Goal: Information Seeking & Learning: Learn about a topic

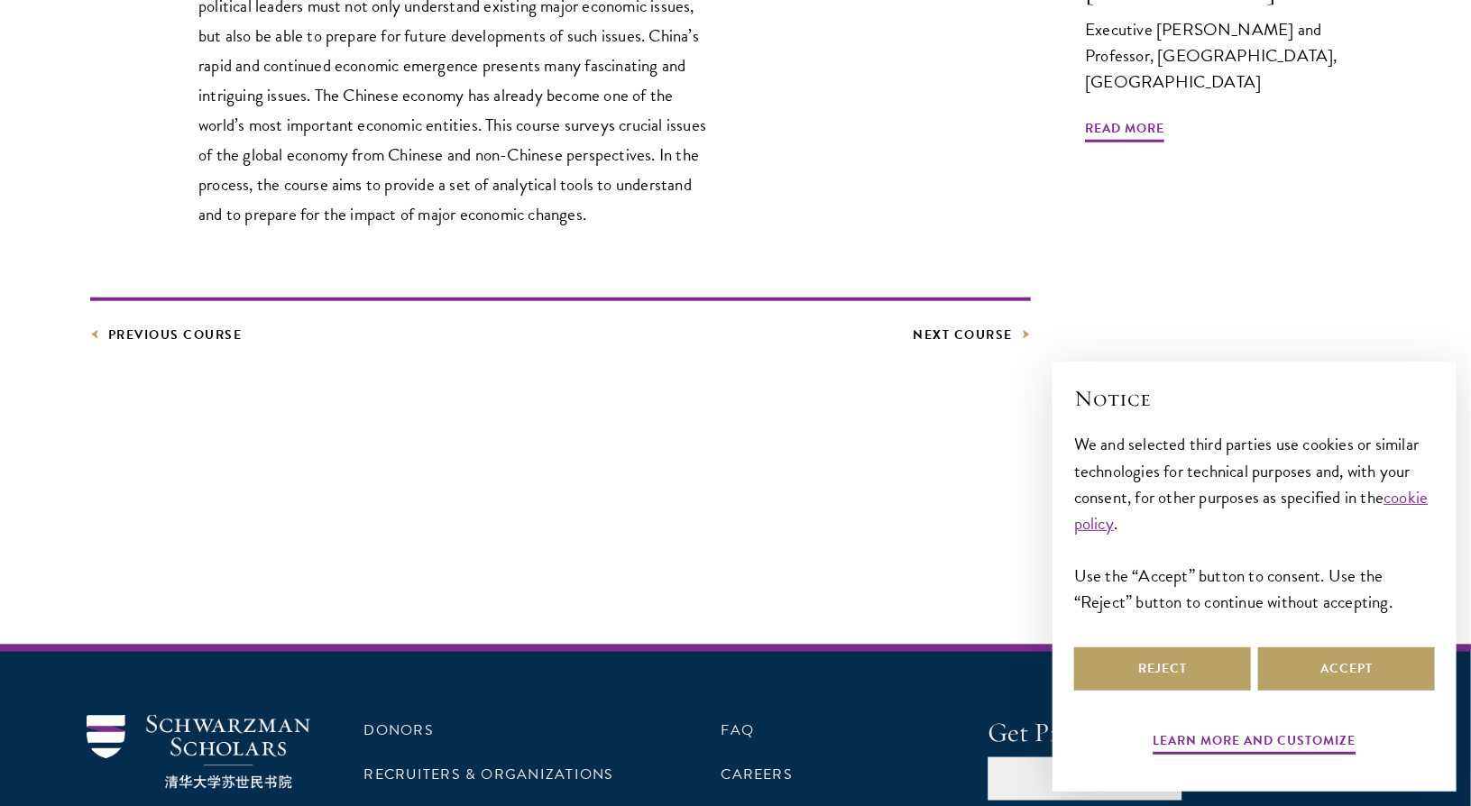
scroll to position [812, 0]
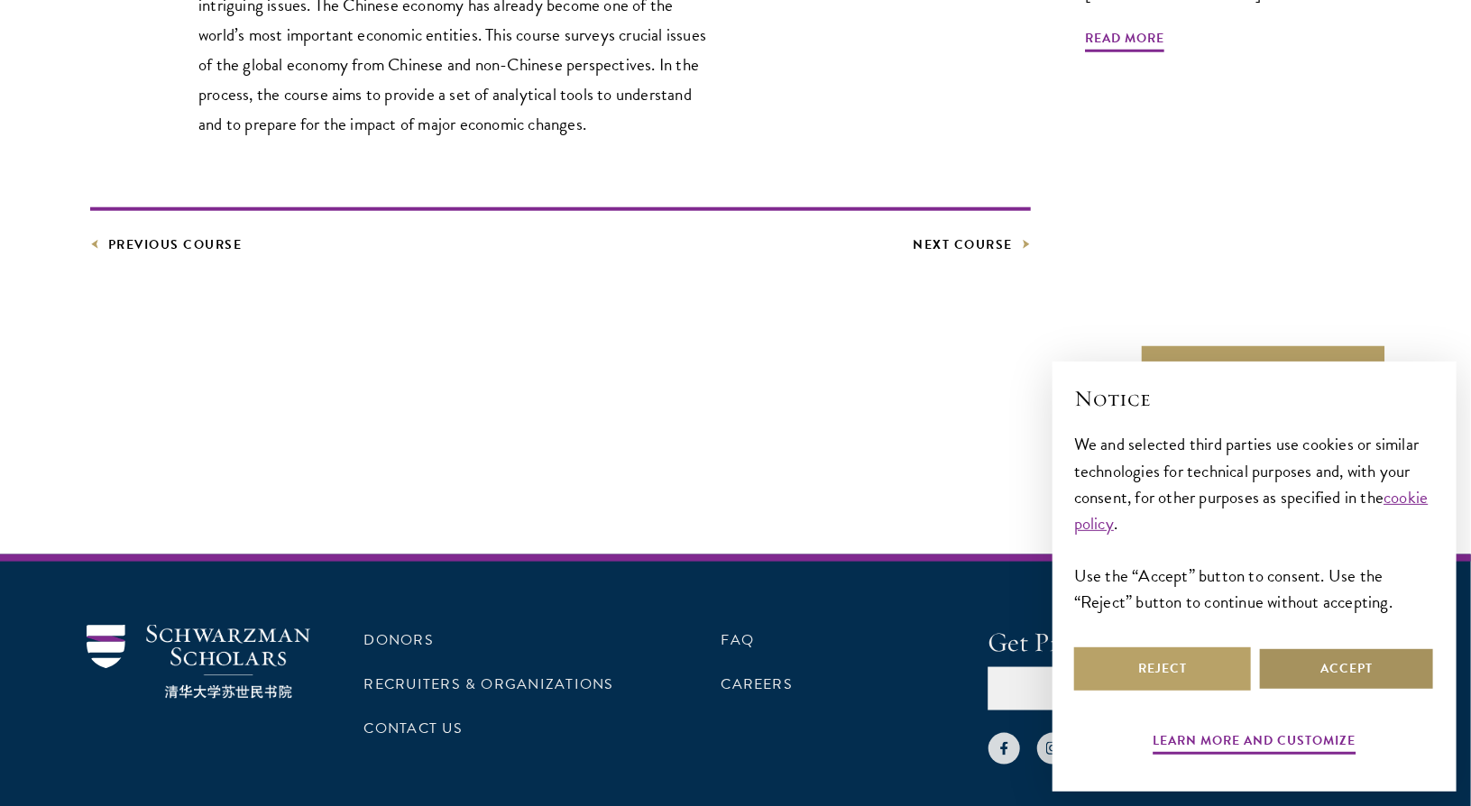
click at [1364, 670] on button "Accept" at bounding box center [1346, 669] width 177 height 43
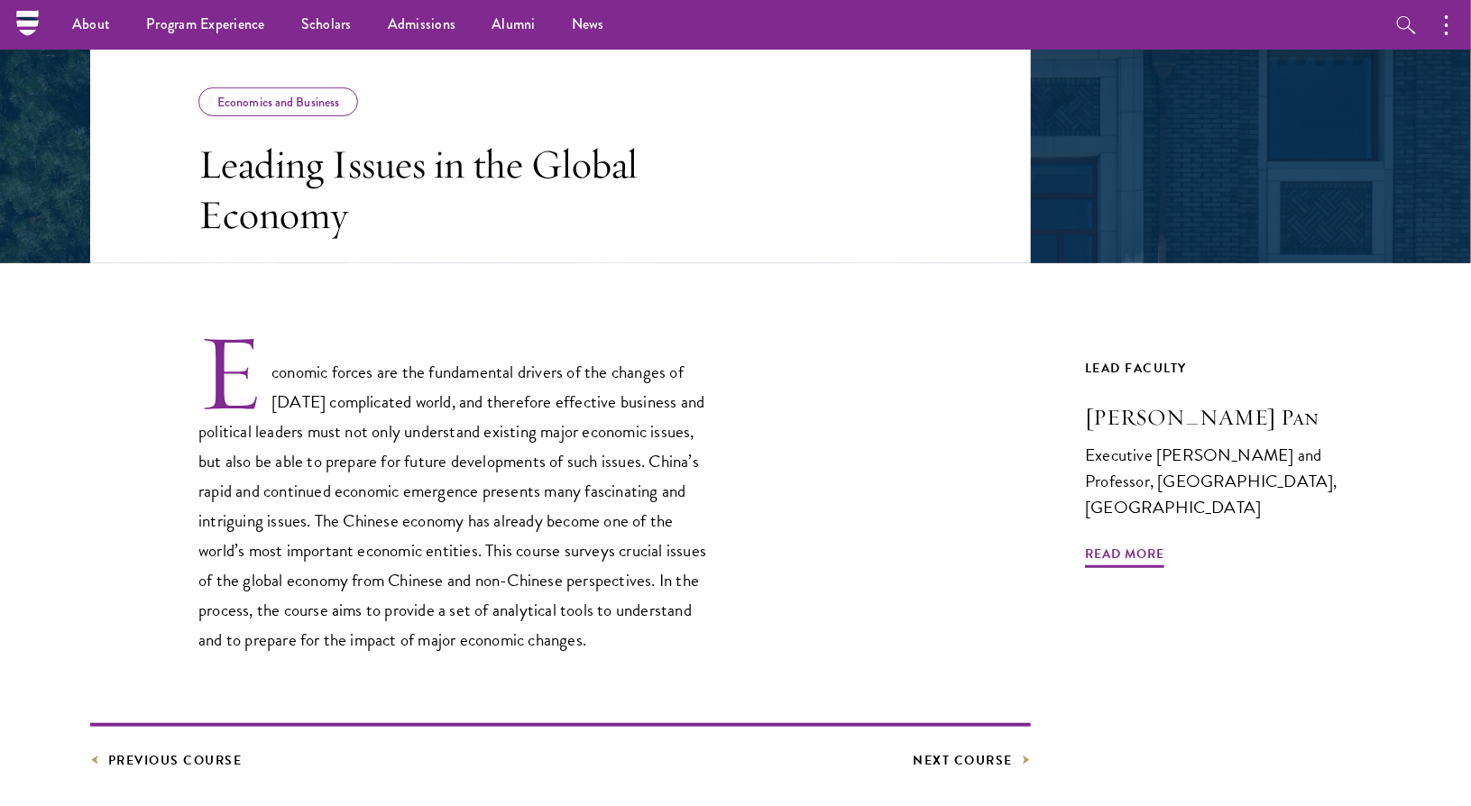
scroll to position [271, 0]
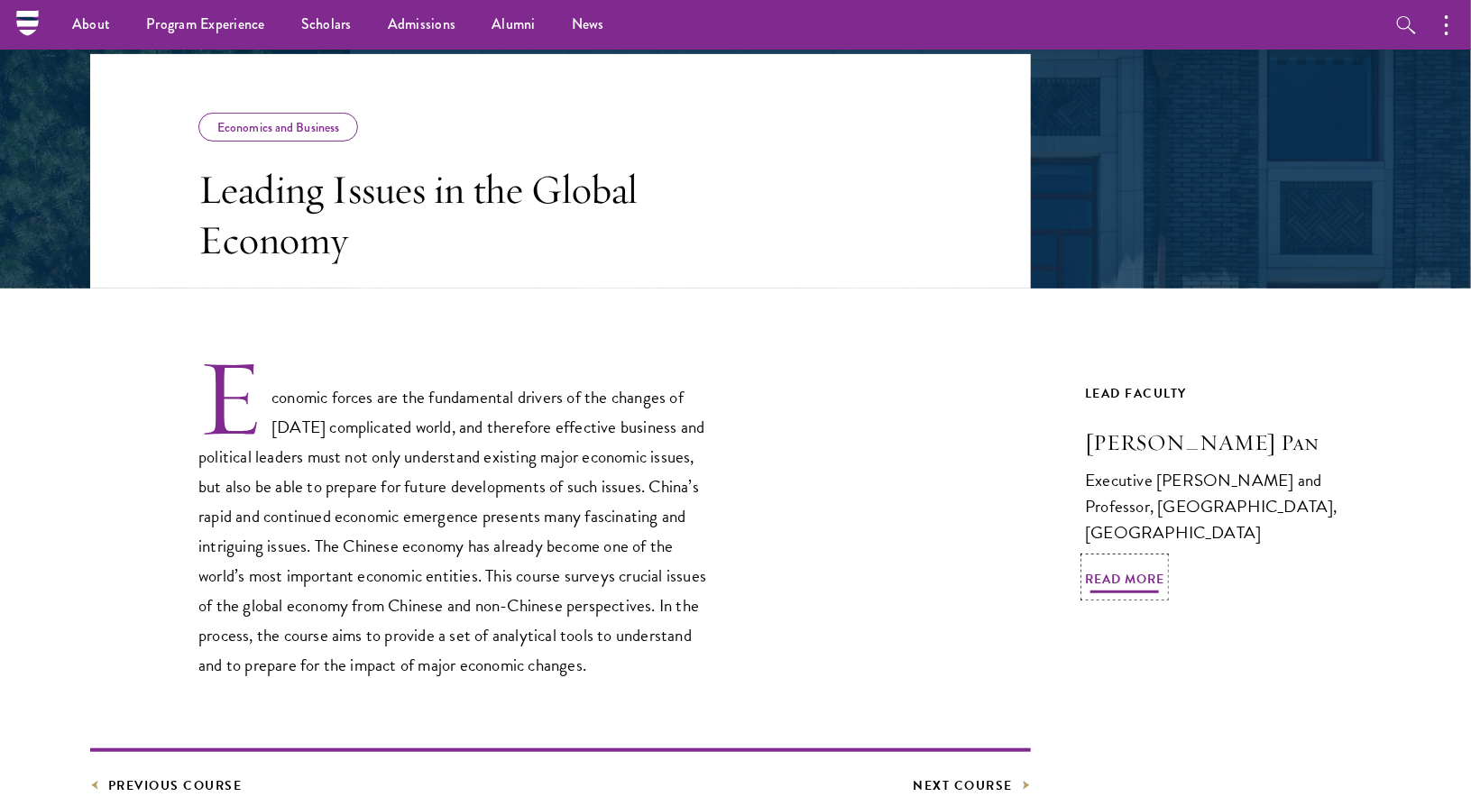
click at [1110, 568] on span "Read More" at bounding box center [1124, 582] width 79 height 28
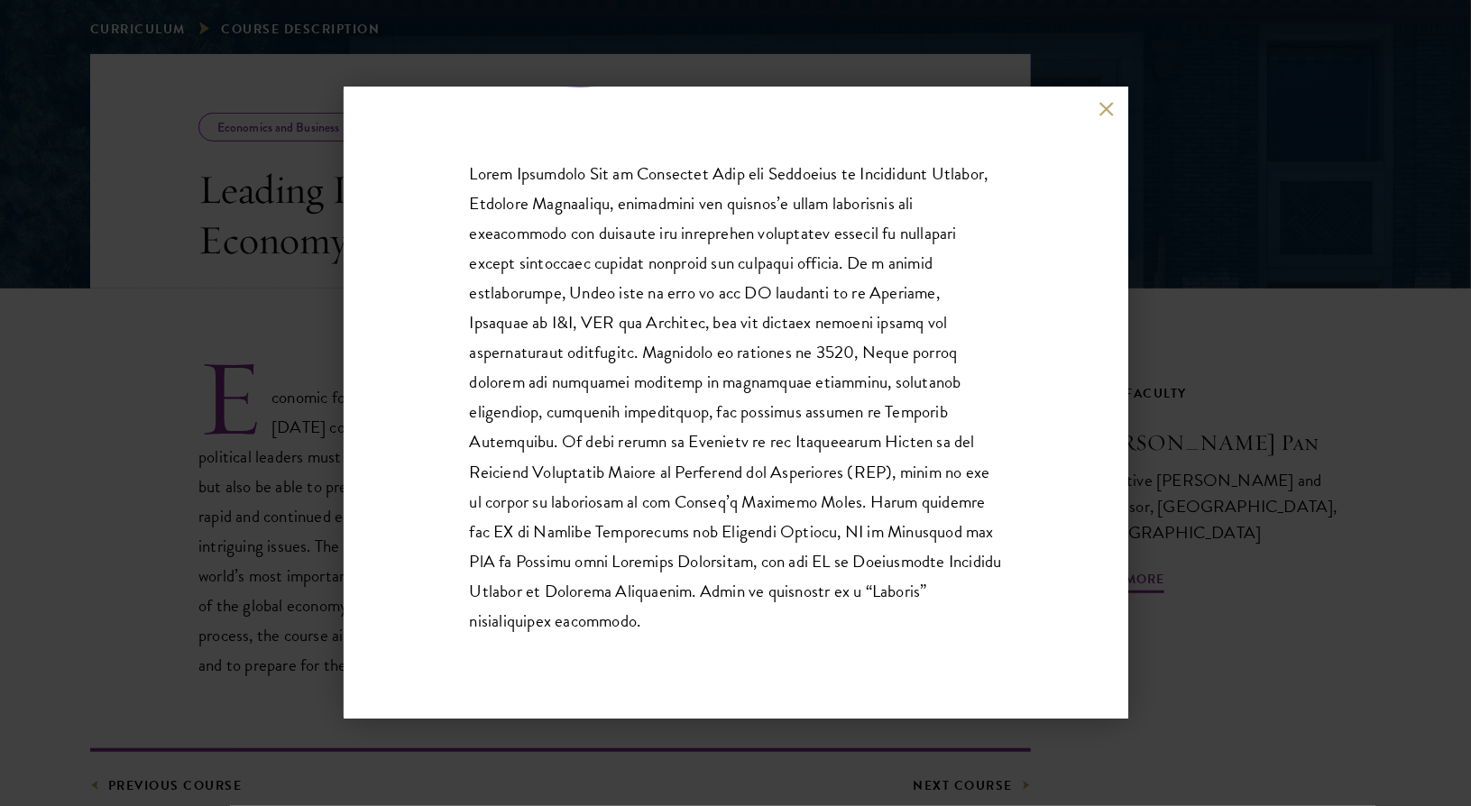
scroll to position [361, 0]
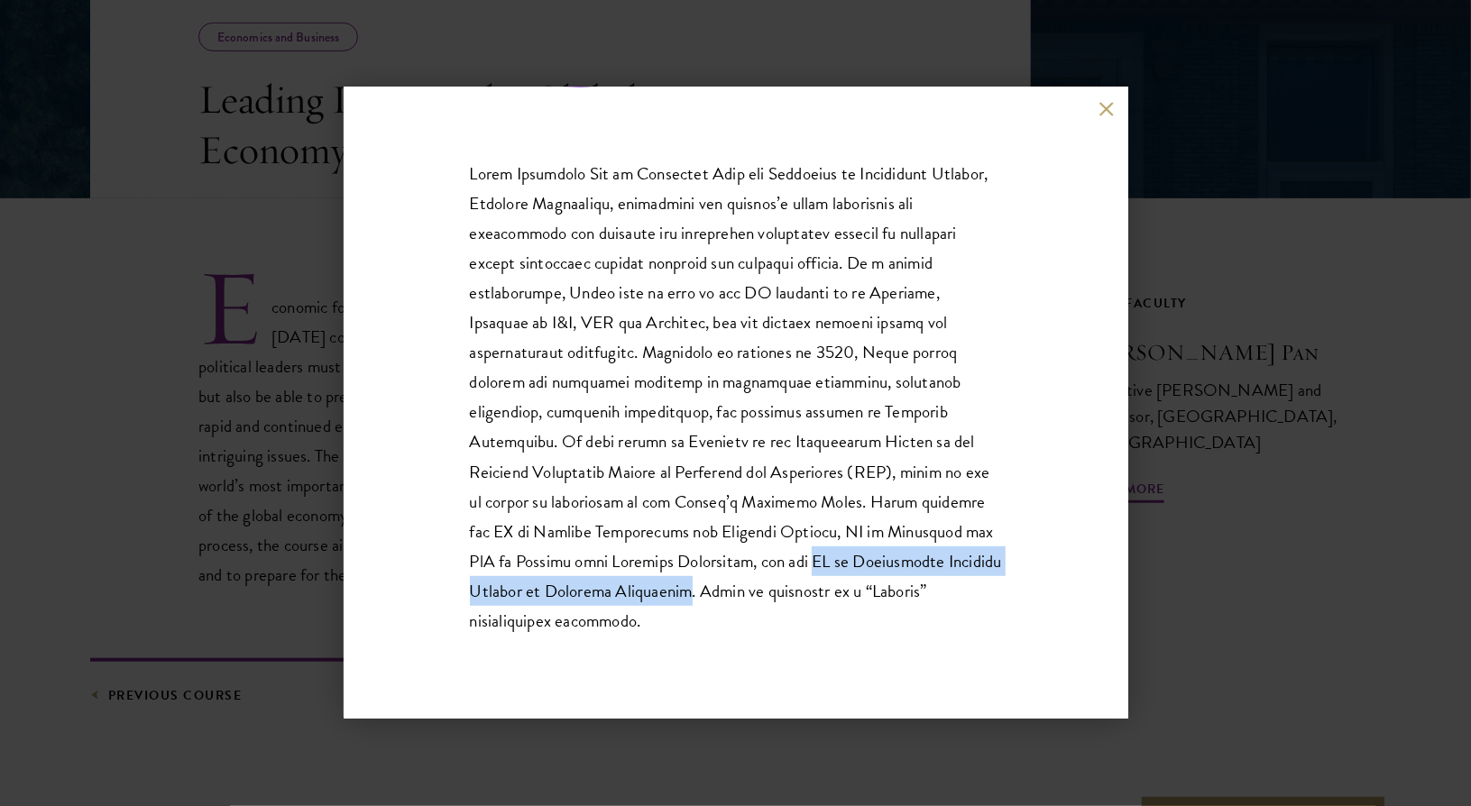
drag, startPoint x: 841, startPoint y: 560, endPoint x: 754, endPoint y: 585, distance: 90.2
click at [754, 585] on p at bounding box center [736, 397] width 532 height 477
click at [1105, 109] on button at bounding box center [1106, 108] width 15 height 15
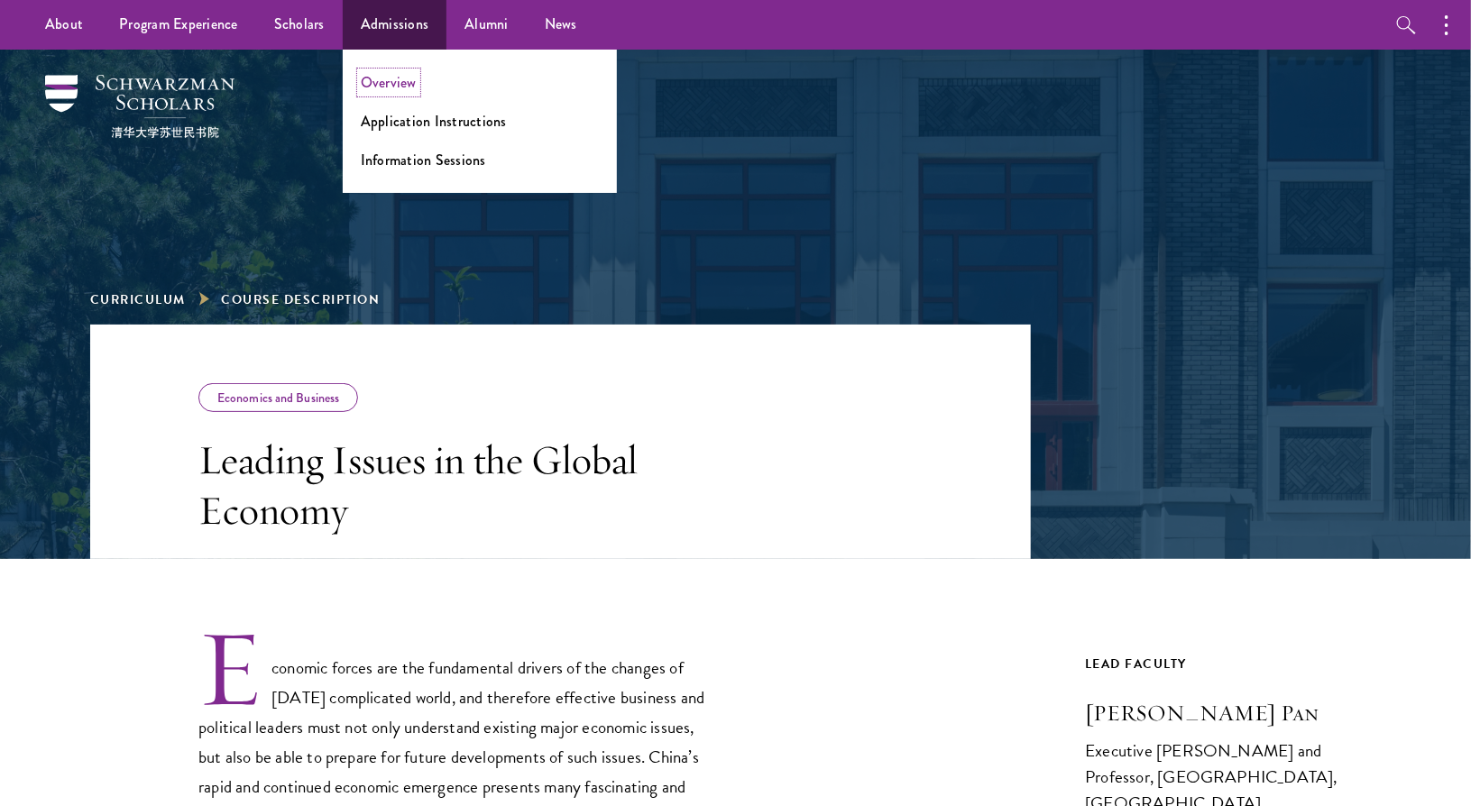
click at [390, 84] on link "Overview" at bounding box center [389, 82] width 56 height 21
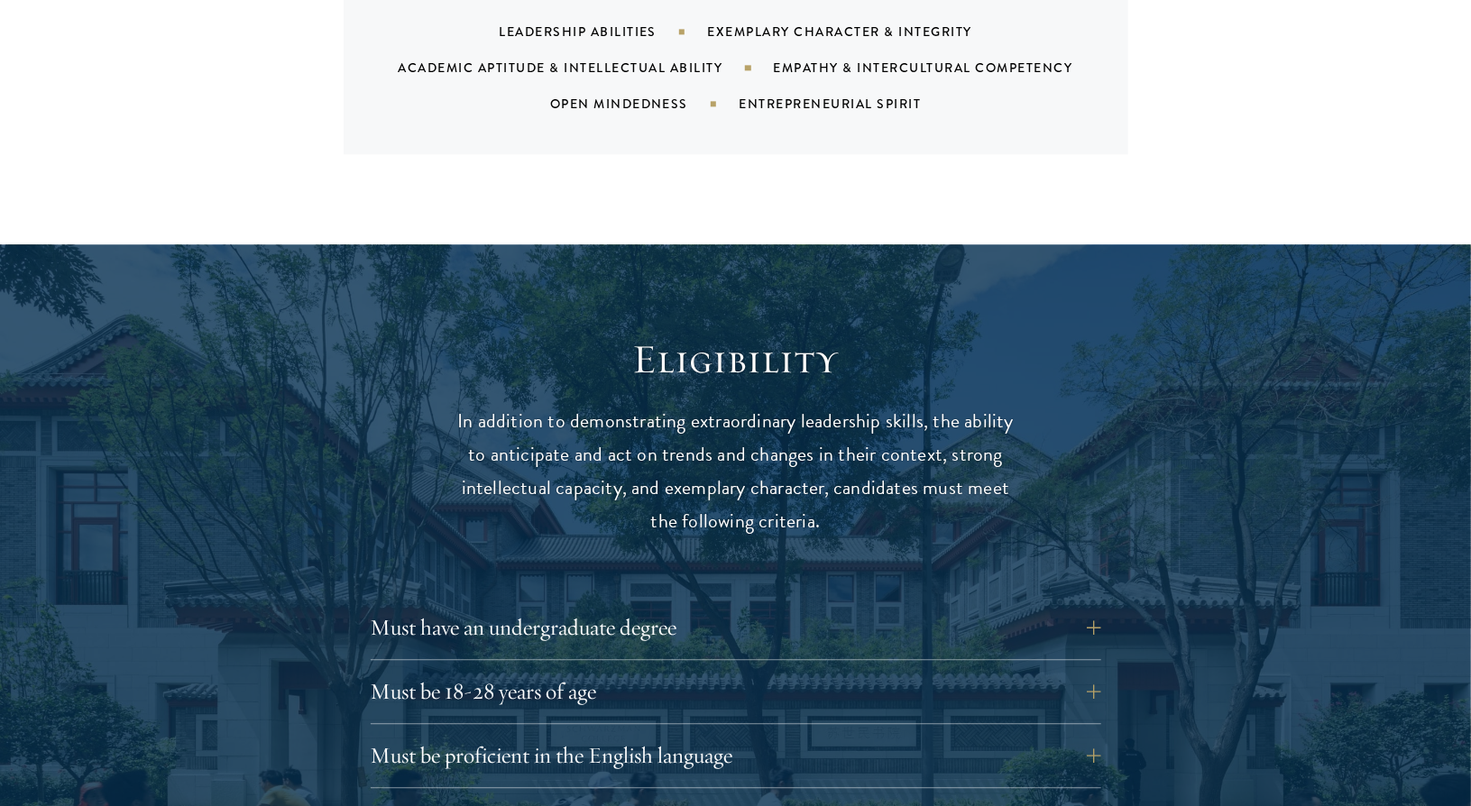
scroll to position [2255, 0]
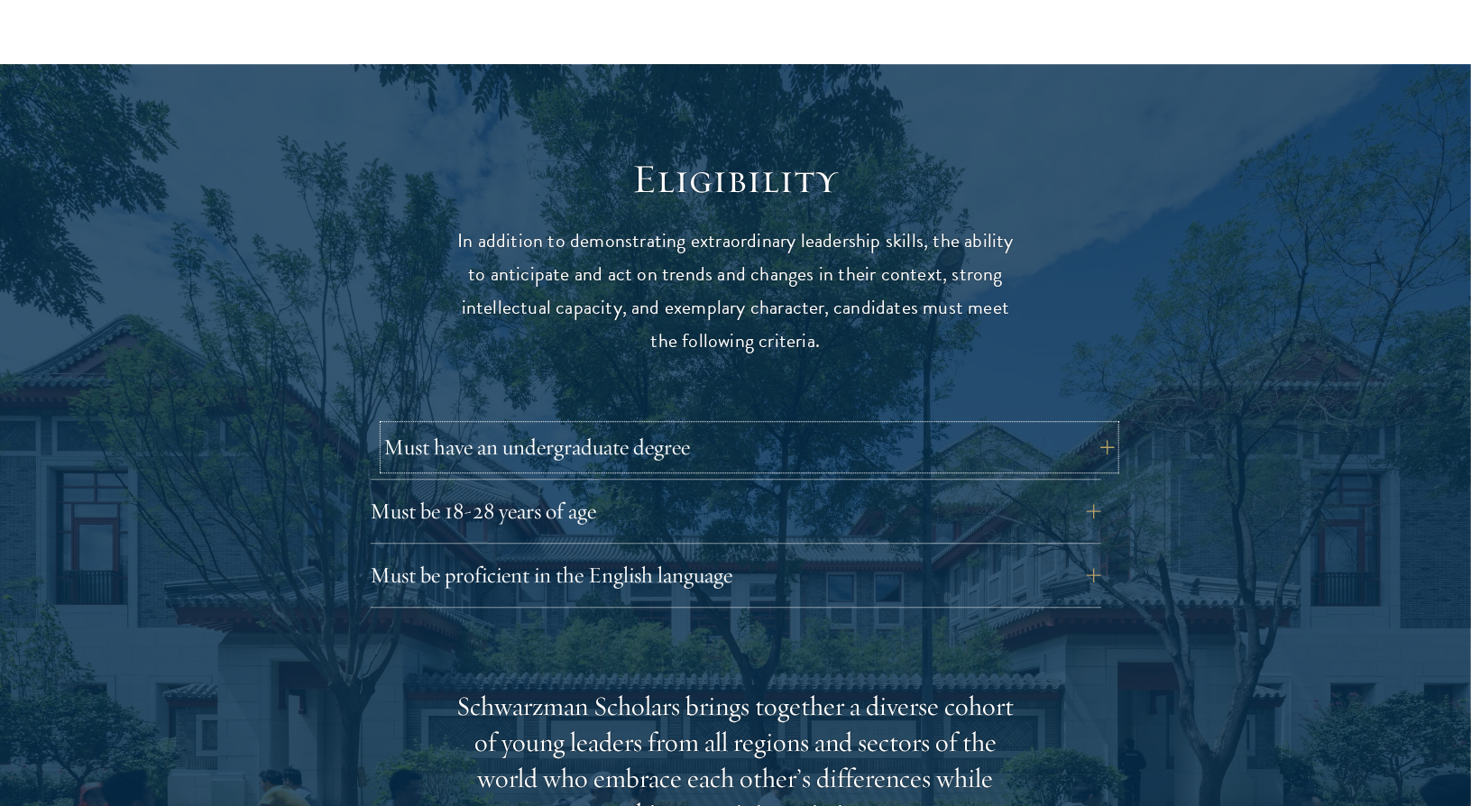
click at [652, 426] on button "Must have an undergraduate degree" at bounding box center [749, 447] width 731 height 43
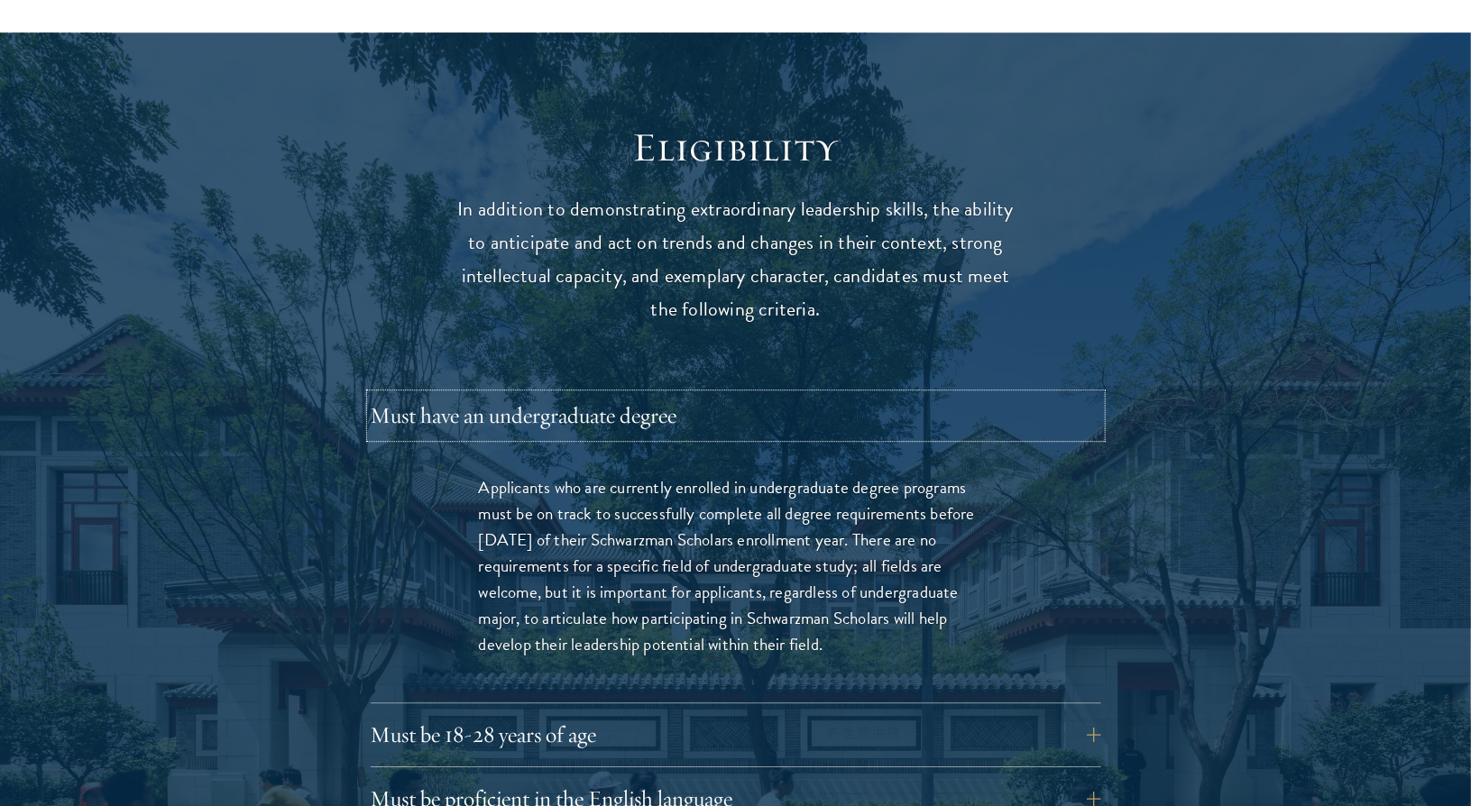
scroll to position [2615, 0]
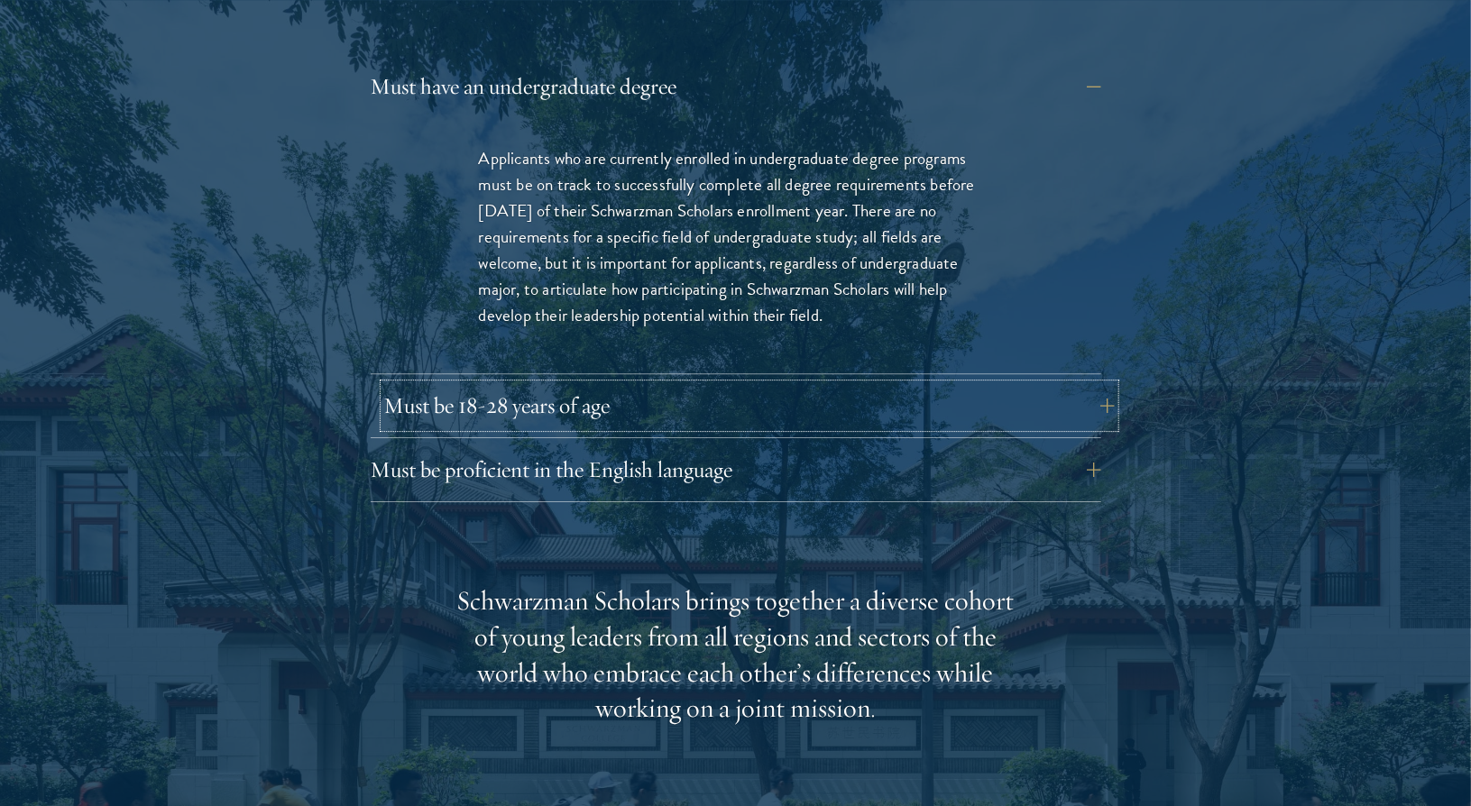
click at [521, 384] on button "Must be 18-28 years of age" at bounding box center [749, 405] width 731 height 43
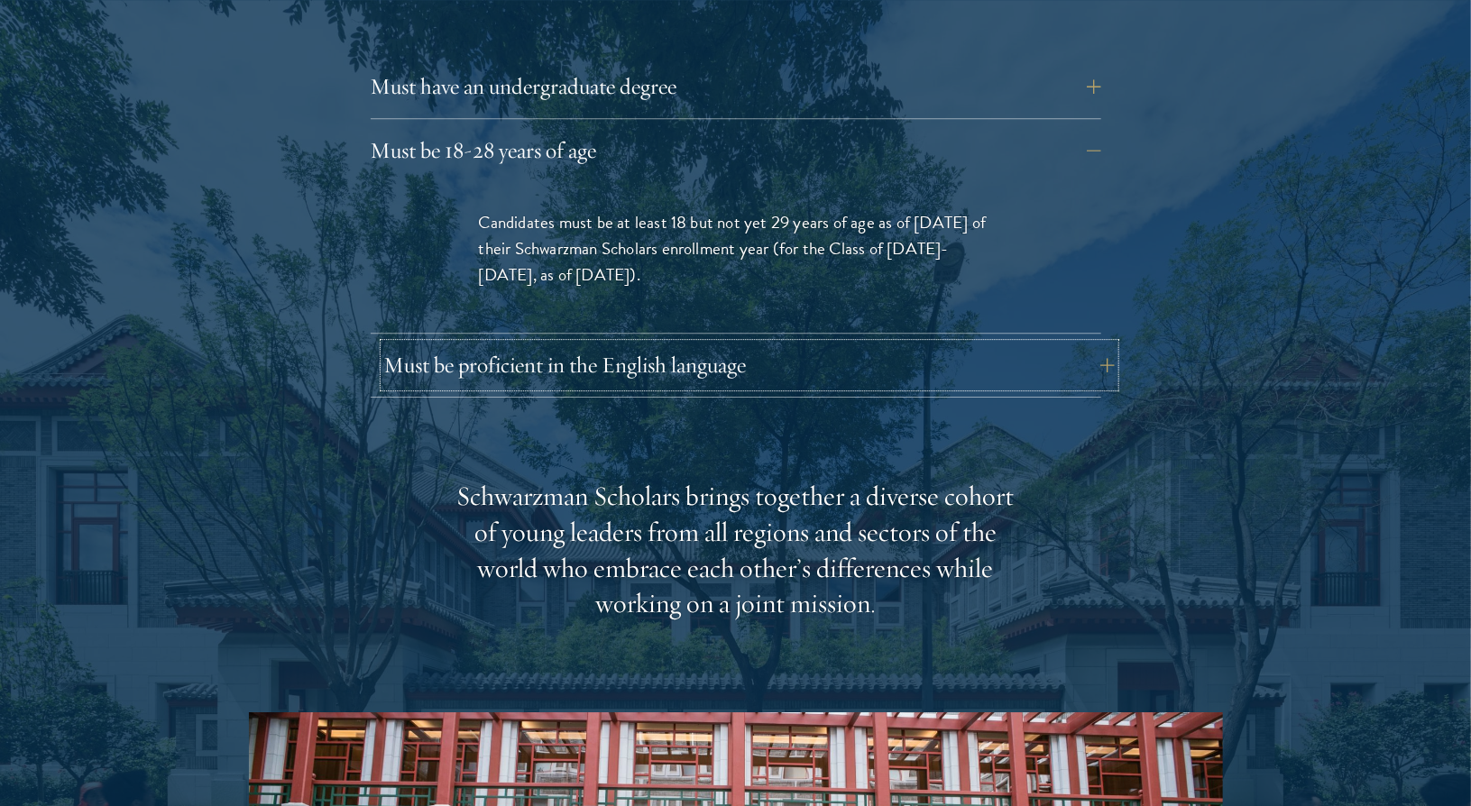
click at [561, 344] on button "Must be proficient in the English language" at bounding box center [749, 365] width 731 height 43
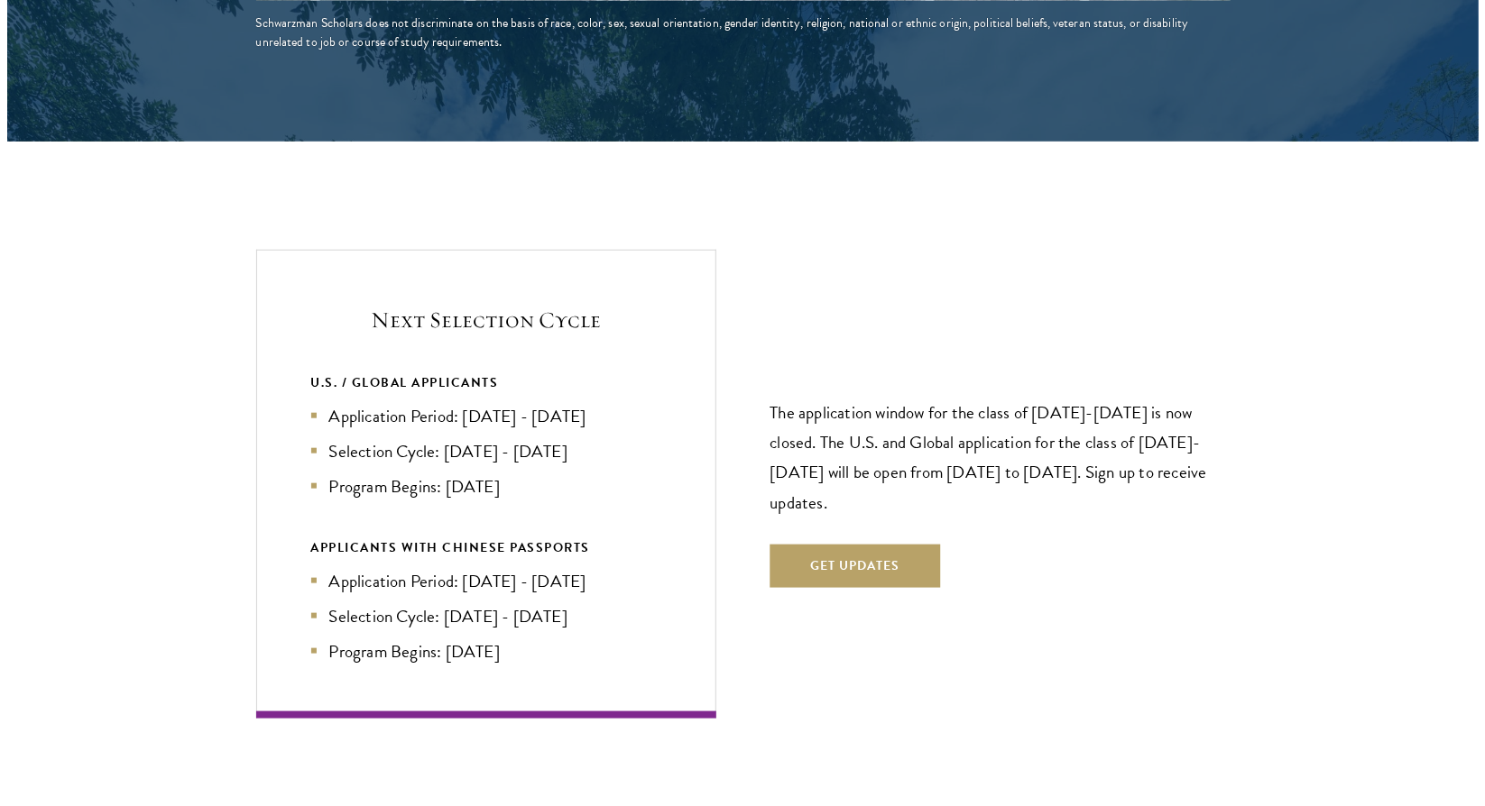
scroll to position [4149, 0]
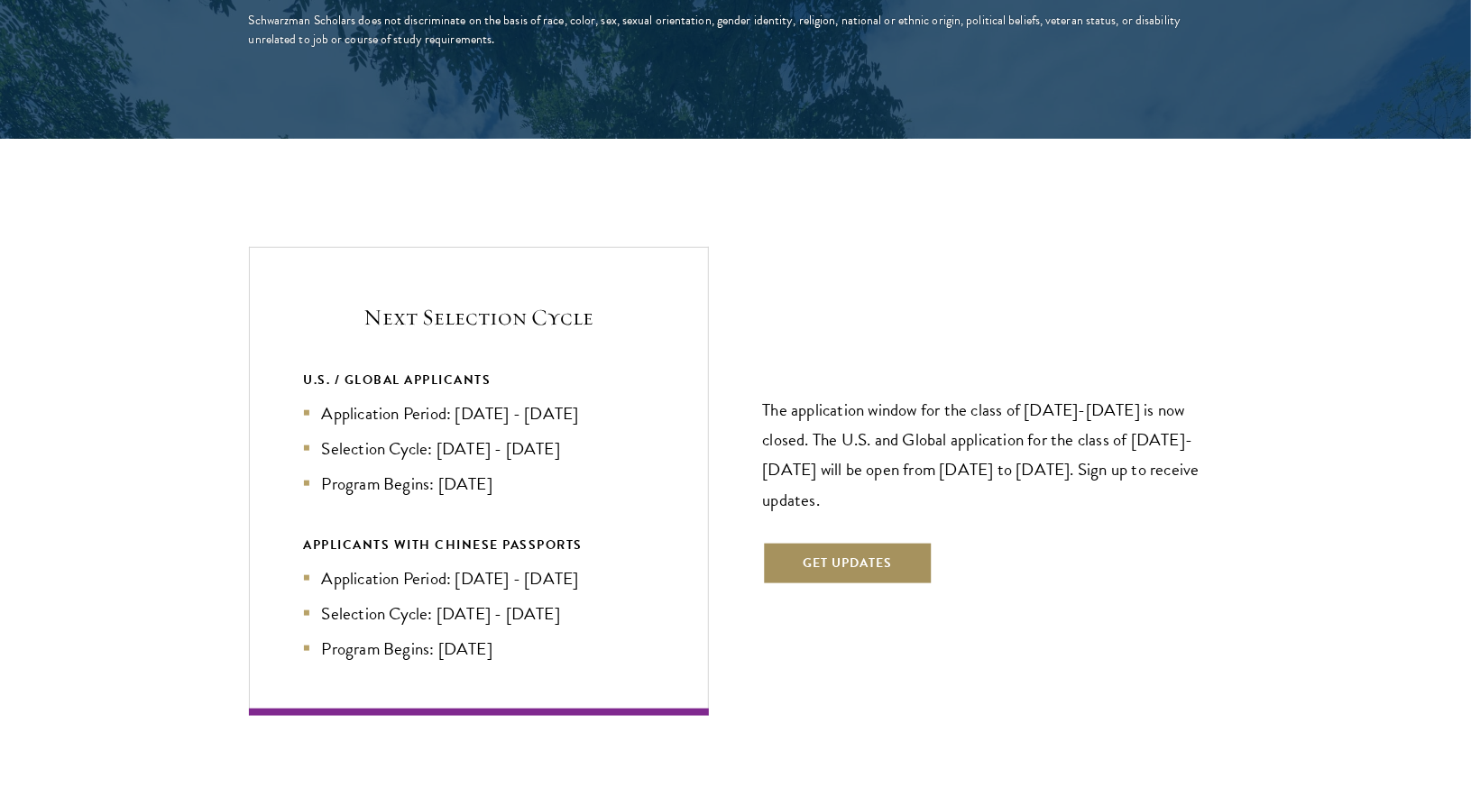
click at [819, 542] on button "Get Updates" at bounding box center [848, 563] width 170 height 43
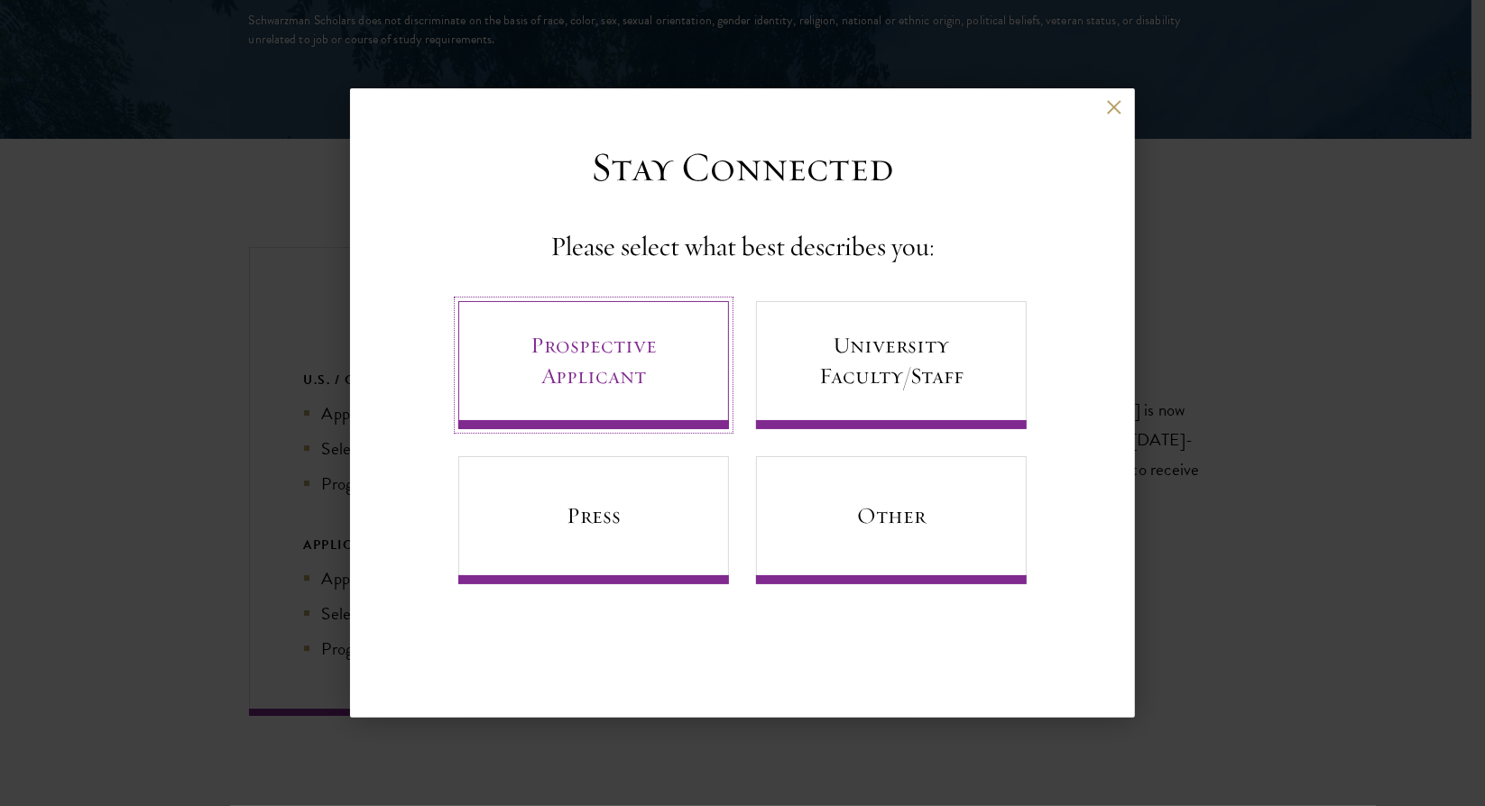
click at [613, 345] on link "Prospective Applicant" at bounding box center [593, 365] width 271 height 128
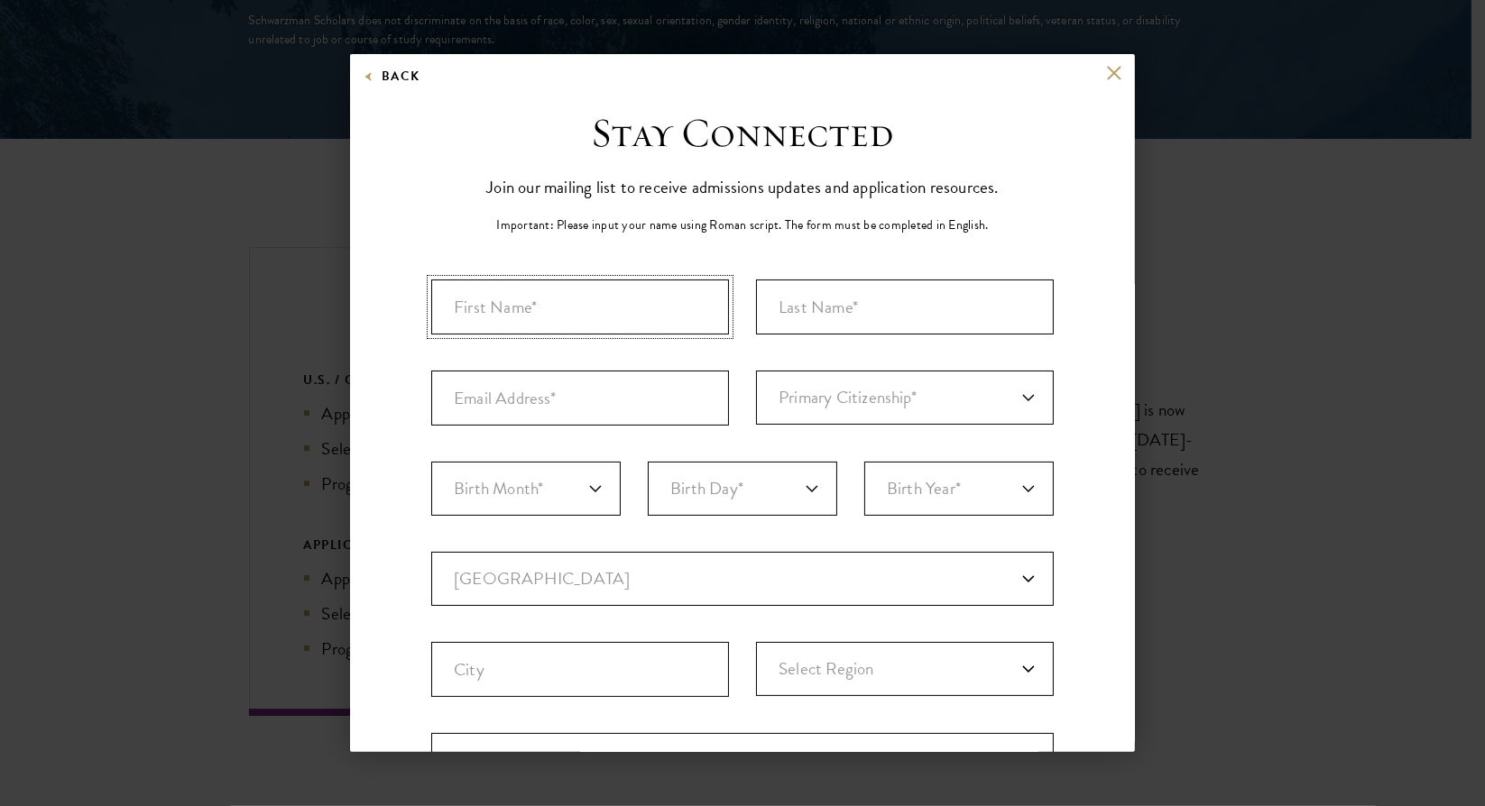
click at [545, 313] on input "First Name*" at bounding box center [580, 307] width 298 height 55
type input "[PERSON_NAME]"
click at [816, 326] on input "Last Name (Family Name)*" at bounding box center [905, 307] width 298 height 55
type input "Ogunronbi"
click at [567, 399] on input "Email Address*" at bounding box center [580, 398] width 298 height 55
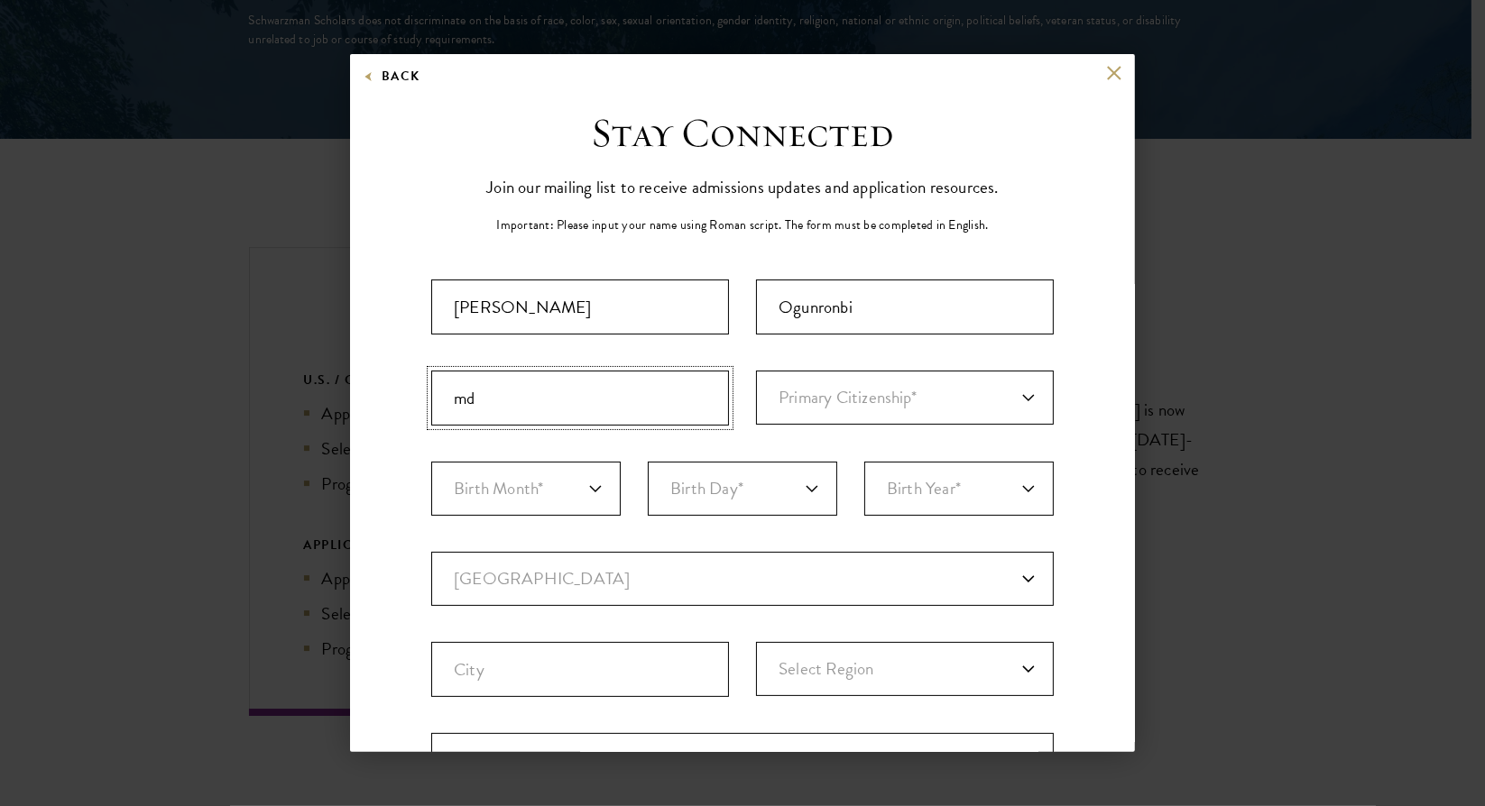
type input "m"
type input "[EMAIL_ADDRESS][DOMAIN_NAME]"
select select "SF"
type input "Lynnwood [GEOGRAPHIC_DATA]"
select select "Gauteng"
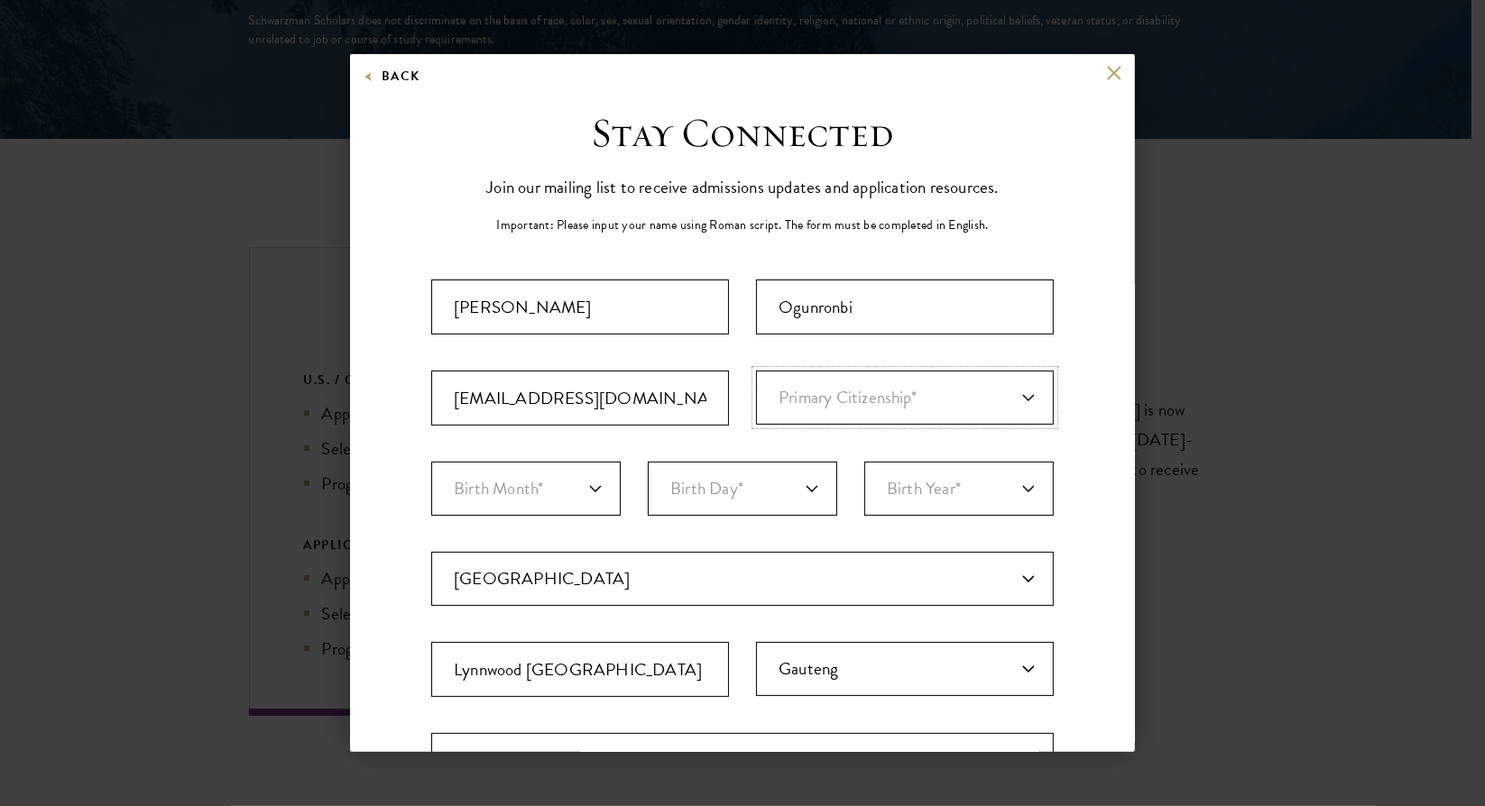
click at [1007, 400] on select "Primary Citizenship* [GEOGRAPHIC_DATA] [DEMOGRAPHIC_DATA] [DEMOGRAPHIC_DATA] [D…" at bounding box center [905, 398] width 298 height 54
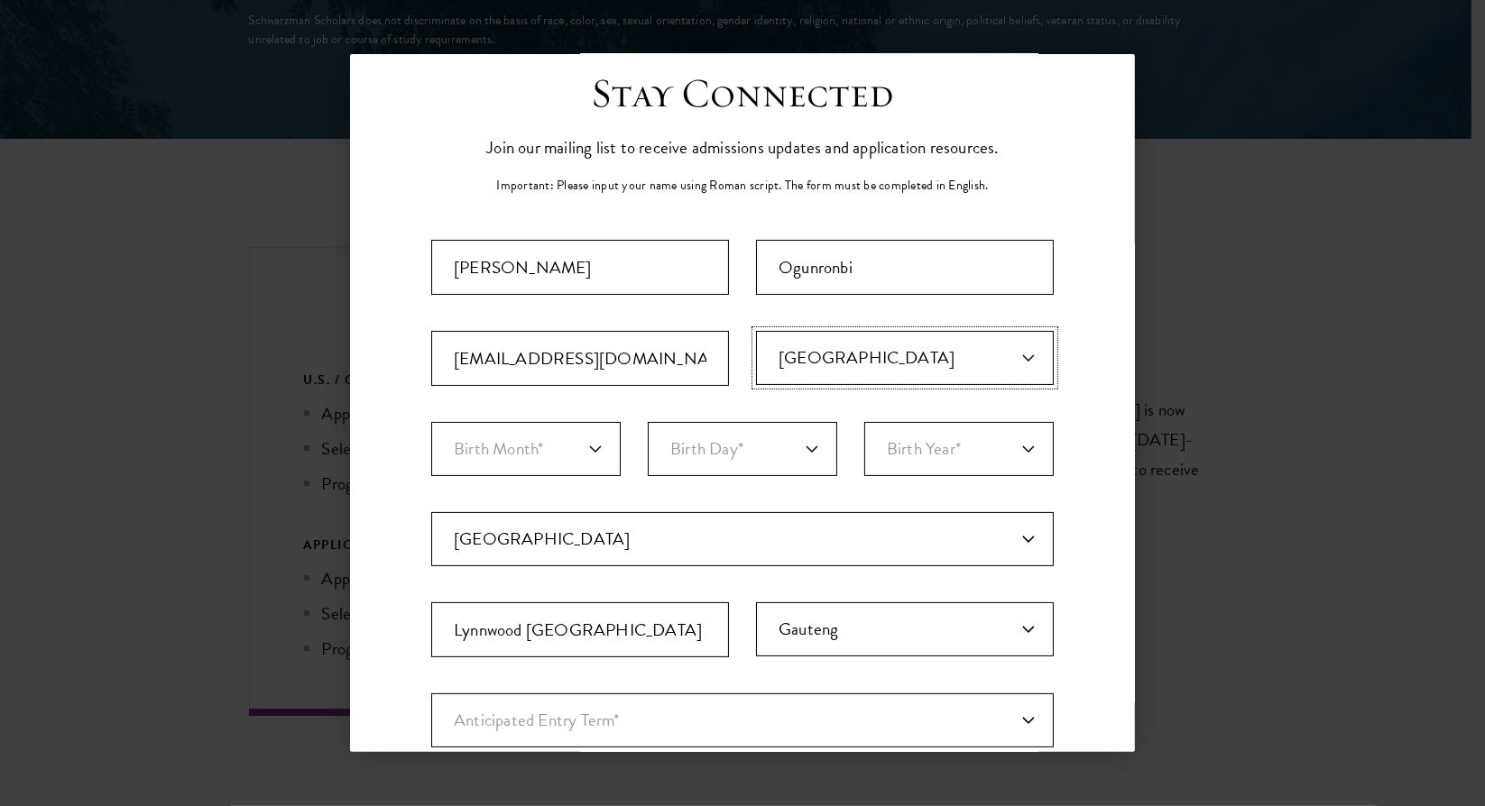
scroll to position [0, 0]
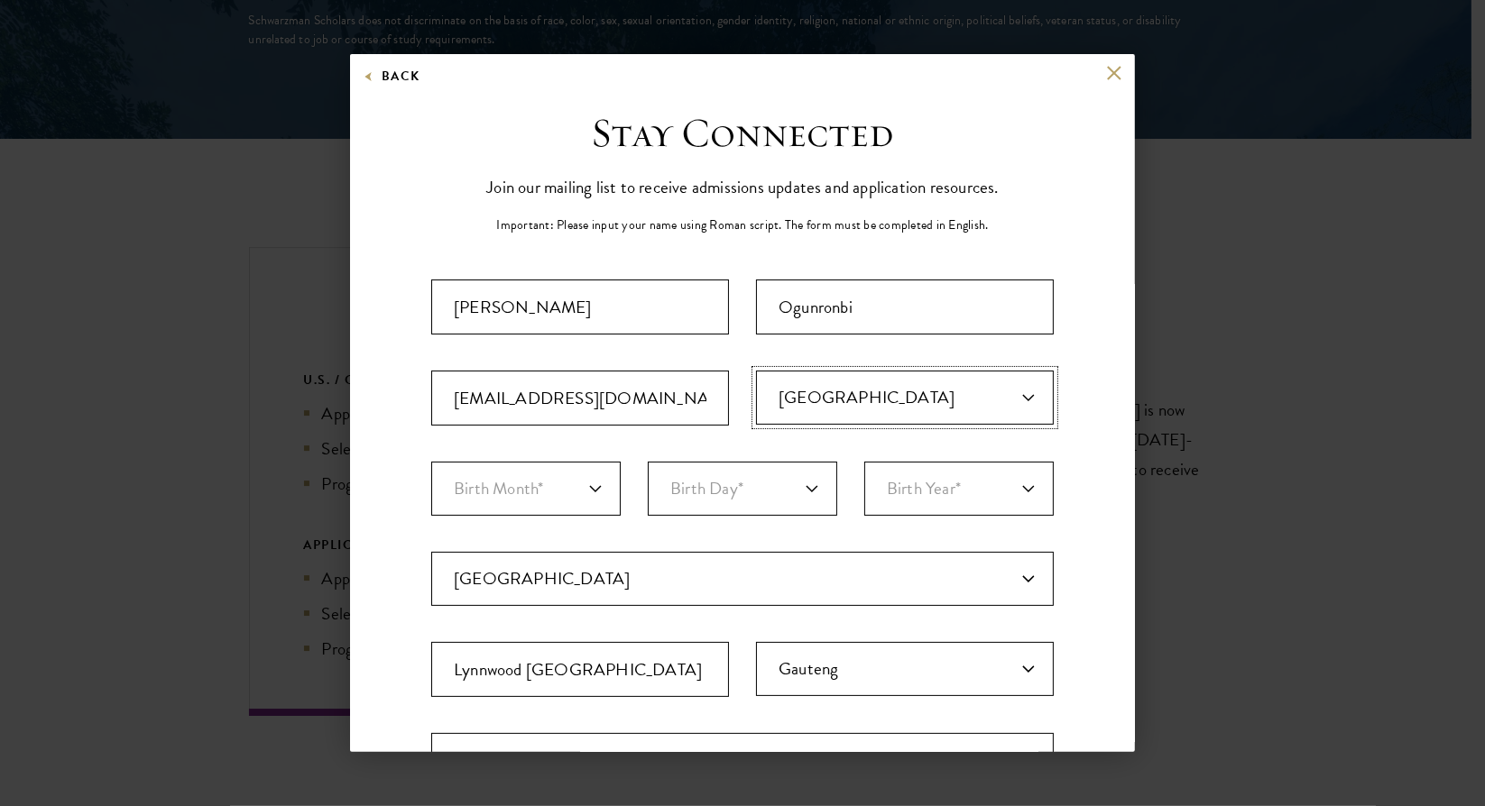
click at [1004, 388] on select "Primary Citizenship* [GEOGRAPHIC_DATA] [DEMOGRAPHIC_DATA] [DEMOGRAPHIC_DATA] [D…" at bounding box center [905, 398] width 298 height 54
select select "SF"
click at [756, 371] on select "Primary Citizenship* [GEOGRAPHIC_DATA] [DEMOGRAPHIC_DATA] [DEMOGRAPHIC_DATA] [D…" at bounding box center [905, 398] width 298 height 54
click at [590, 491] on select "Birth Month* January February March April May June July August September Octobe…" at bounding box center [525, 489] width 189 height 54
select select "03"
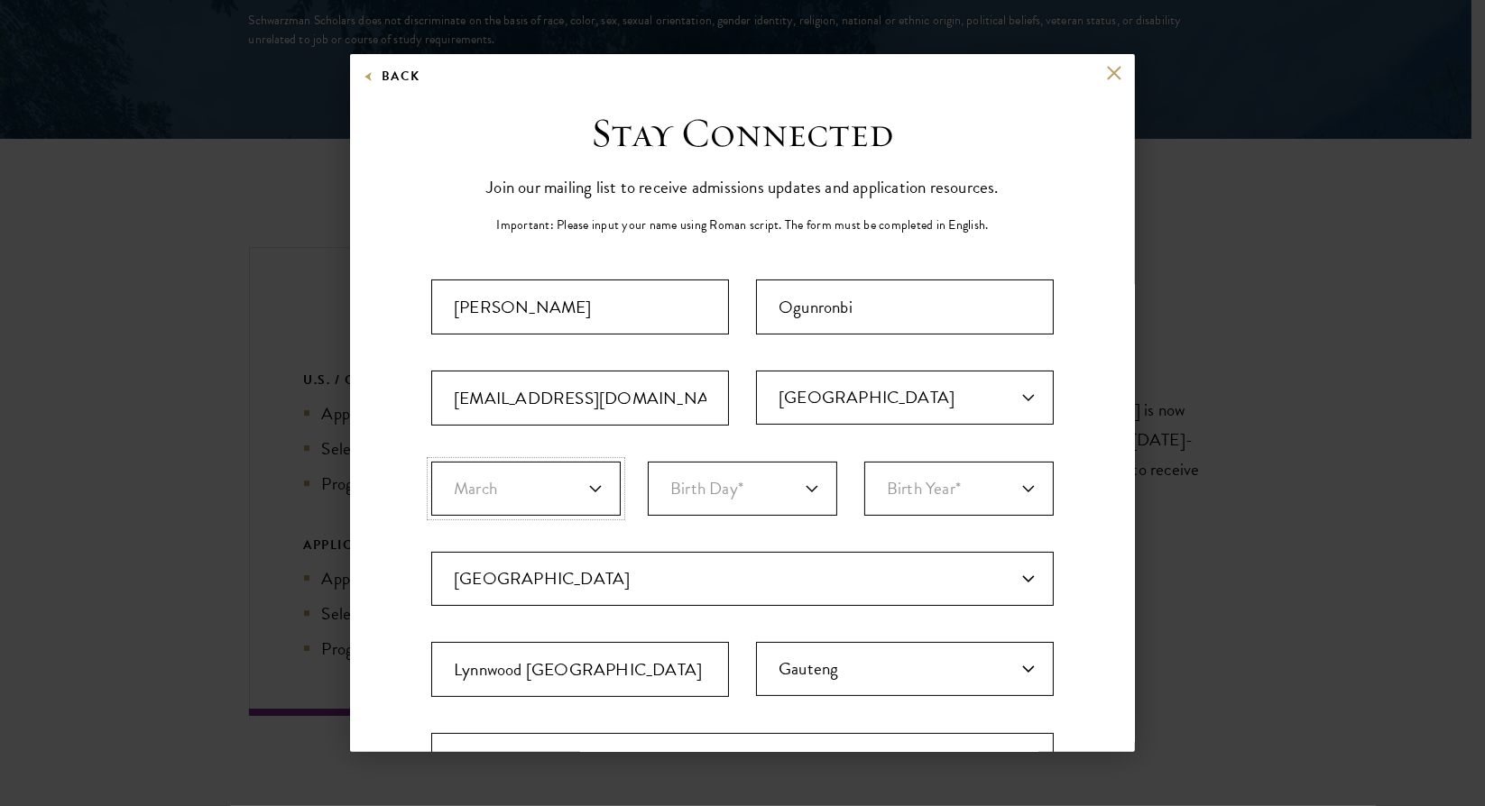
click at [431, 462] on select "Birth Month* January February March April May June July August September Octobe…" at bounding box center [525, 489] width 189 height 54
click at [777, 486] on select "Birth Day* 1 2 3 4 5 6 7 8 9 10 11 12 13 14 15 16 17 18 19 20 21 22 23 24 25 26…" at bounding box center [742, 489] width 189 height 54
select select "25"
click at [648, 462] on select "Birth Day* 1 2 3 4 5 6 7 8 9 10 11 12 13 14 15 16 17 18 19 20 21 22 23 24 25 26…" at bounding box center [742, 489] width 189 height 54
click at [931, 482] on select "Birth Year* [DEMOGRAPHIC_DATA] [DEMOGRAPHIC_DATA] [DEMOGRAPHIC_DATA] [DEMOGRAPH…" at bounding box center [958, 489] width 189 height 54
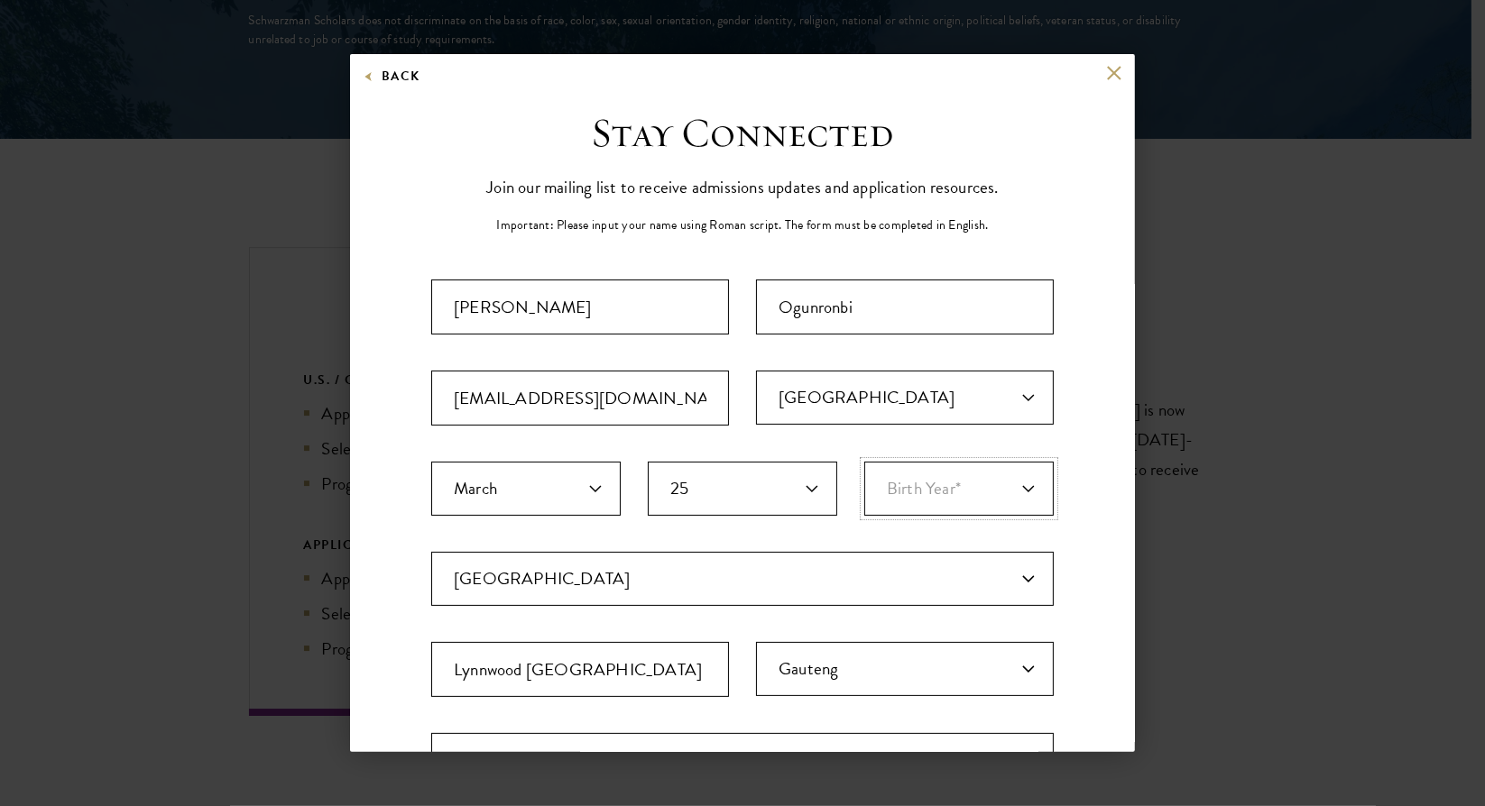
select select "2005"
click at [864, 462] on select "Birth Year* [DEMOGRAPHIC_DATA] [DEMOGRAPHIC_DATA] [DEMOGRAPHIC_DATA] [DEMOGRAPH…" at bounding box center [958, 489] width 189 height 54
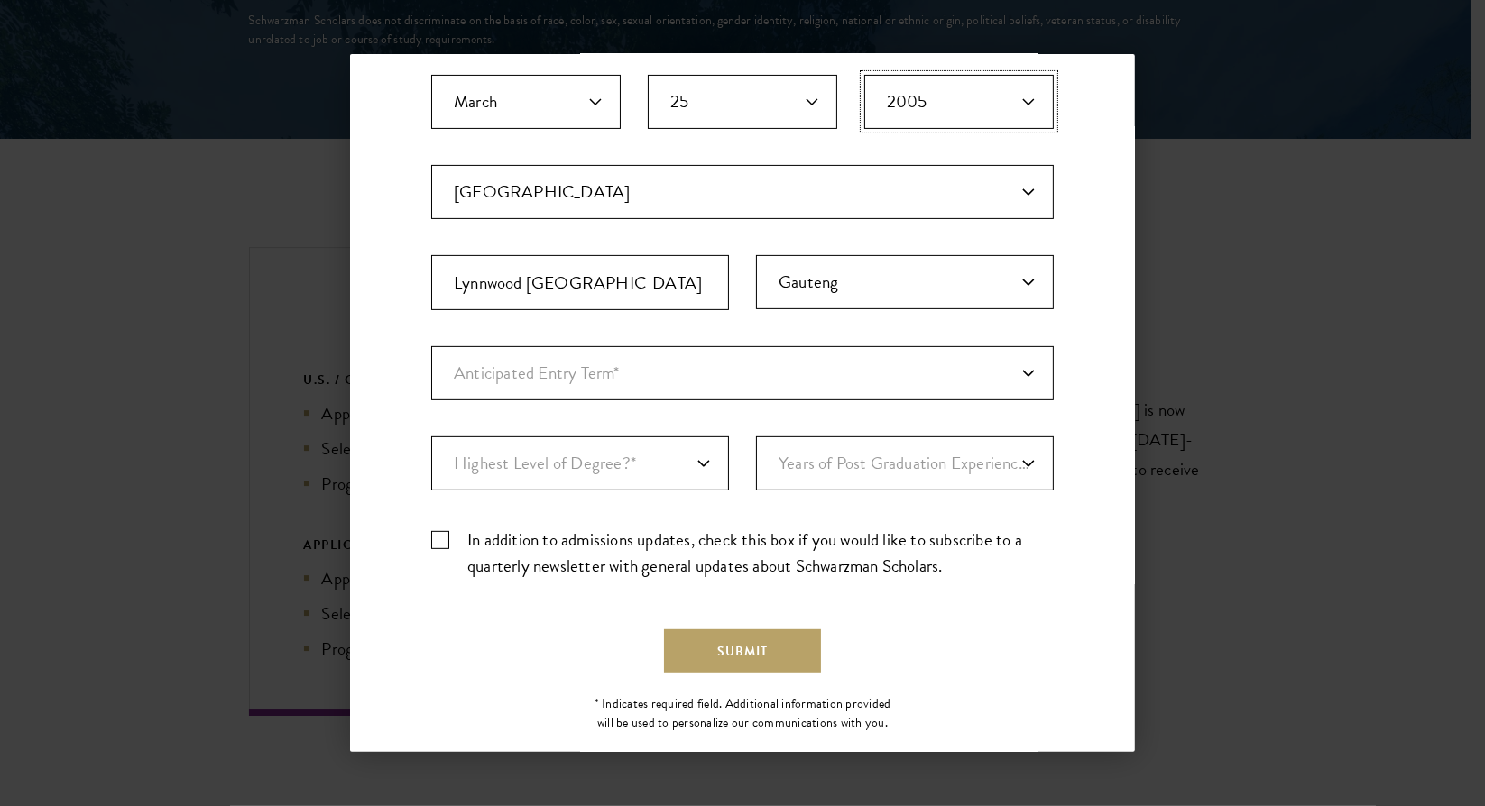
scroll to position [415, 0]
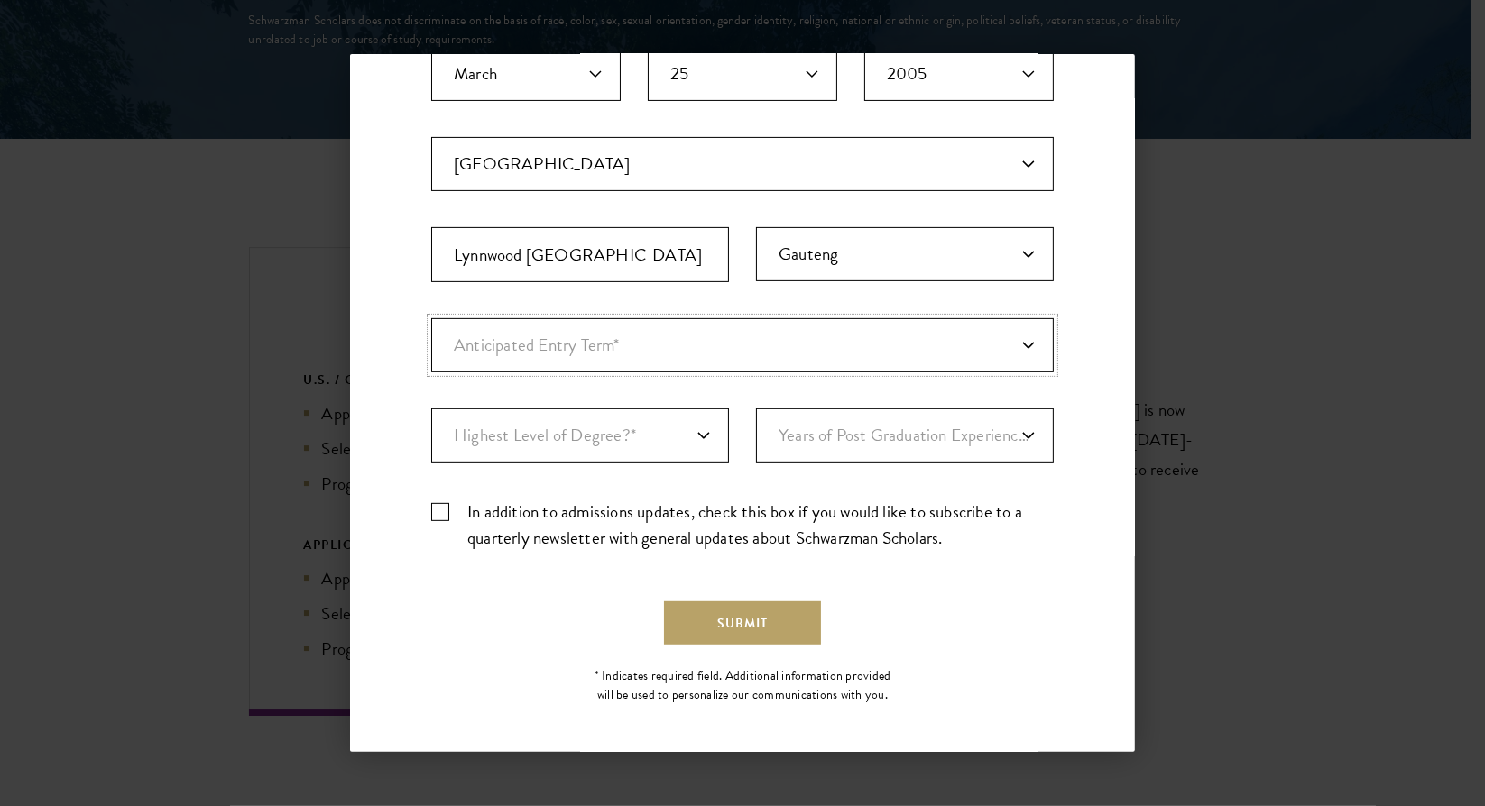
click at [711, 341] on select "Anticipated Entry Term* Just Exploring" at bounding box center [742, 345] width 622 height 54
click at [431, 318] on select "Anticipated Entry Term* Just Exploring" at bounding box center [742, 345] width 622 height 54
click at [668, 431] on select "Highest Level of Degree?* PHD Bachelor's Master's Current Undergraduate Student" at bounding box center [580, 436] width 298 height 54
select select "bf44f490-31e9-4d16-b1d2-df861e7933aa"
click at [431, 409] on select "Highest Level of Degree?* PHD Bachelor's Master's Current Undergraduate Student" at bounding box center [580, 436] width 298 height 54
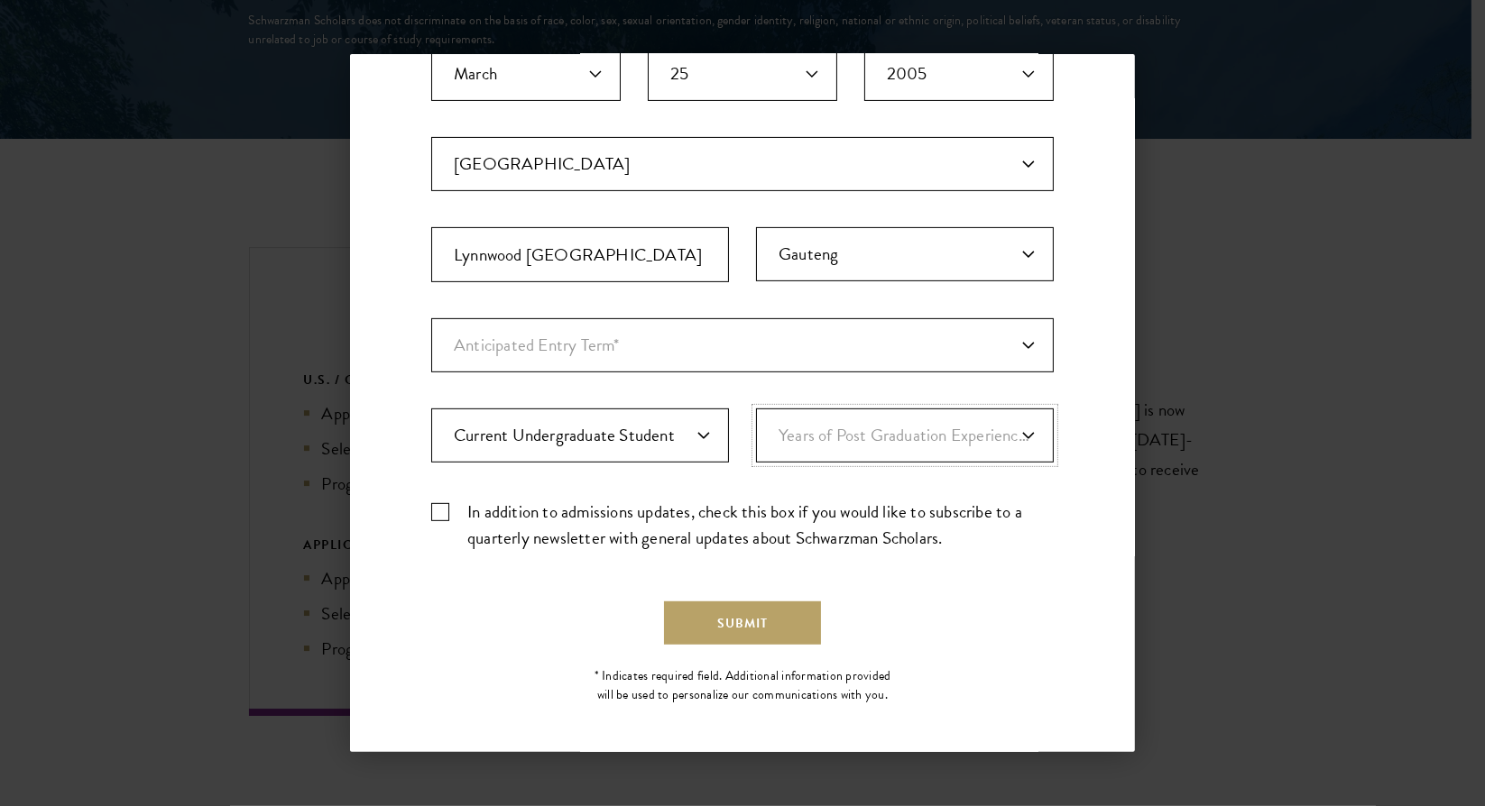
click at [836, 437] on select "Years of Post Graduation Experience?* 1 2 3 4 5 6 7 8 9 10" at bounding box center [905, 436] width 298 height 54
select select "1"
click at [756, 409] on select "Years of Post Graduation Experience?* 1 2 3 4 5 6 7 8 9 10" at bounding box center [905, 436] width 298 height 54
click at [441, 508] on label "In addition to admissions updates, check this box if you would like to subscrib…" at bounding box center [742, 525] width 622 height 52
click at [441, 508] on input "In addition to admissions updates, check this box if you would like to subscrib…" at bounding box center [742, 505] width 622 height 12
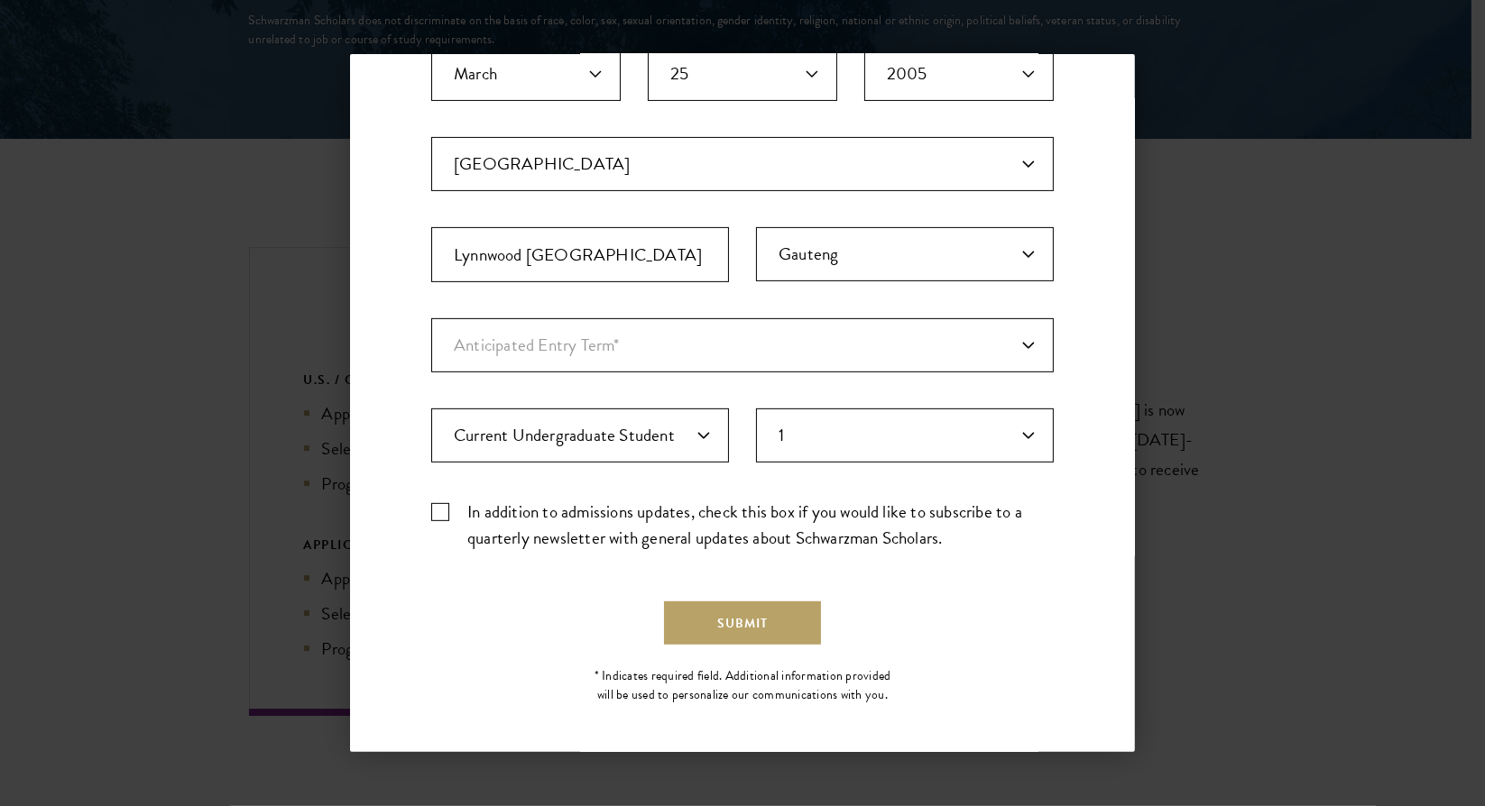
checkbox input "true"
click at [723, 611] on button "Submit" at bounding box center [742, 623] width 157 height 43
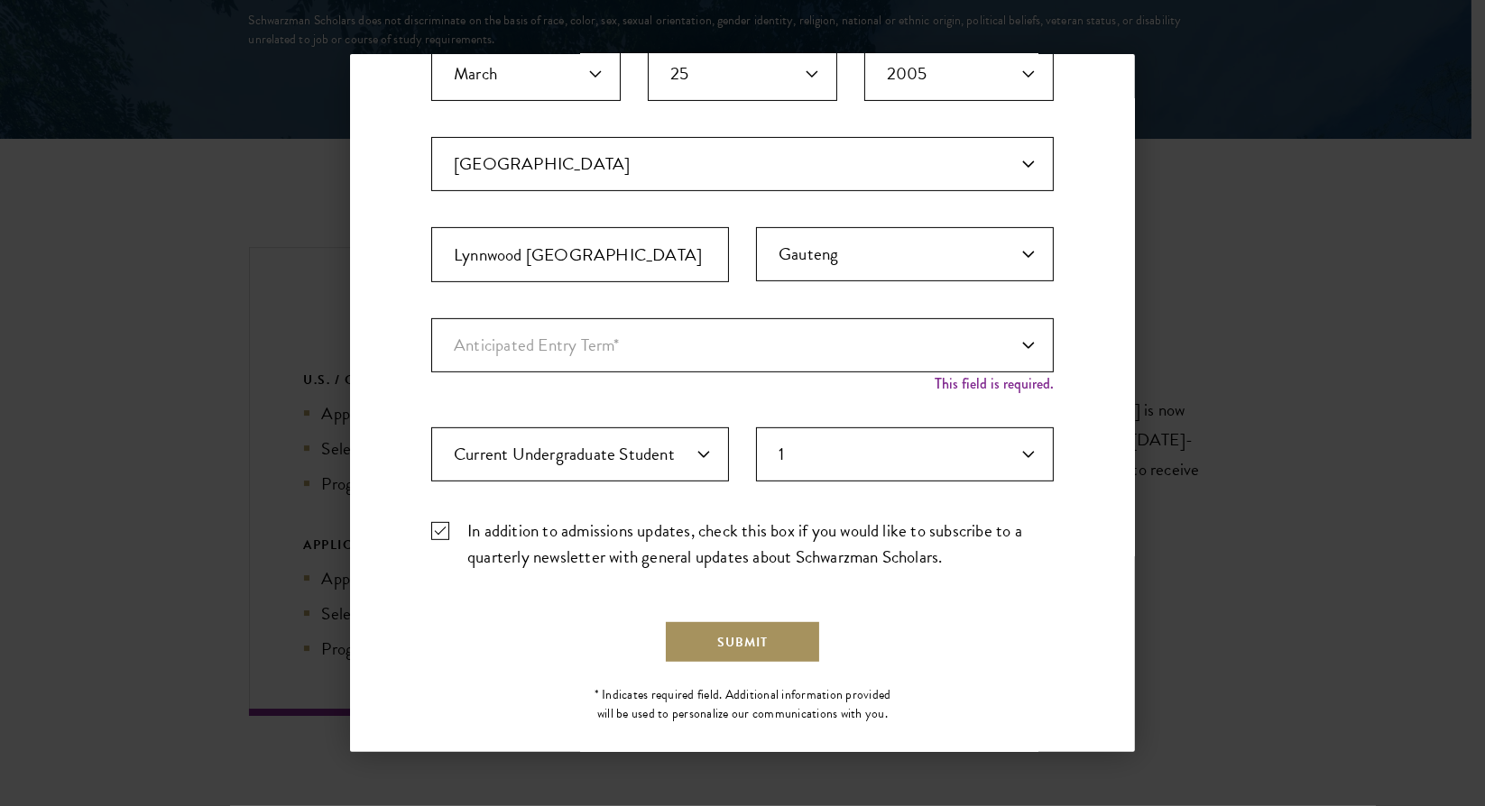
scroll to position [433, 0]
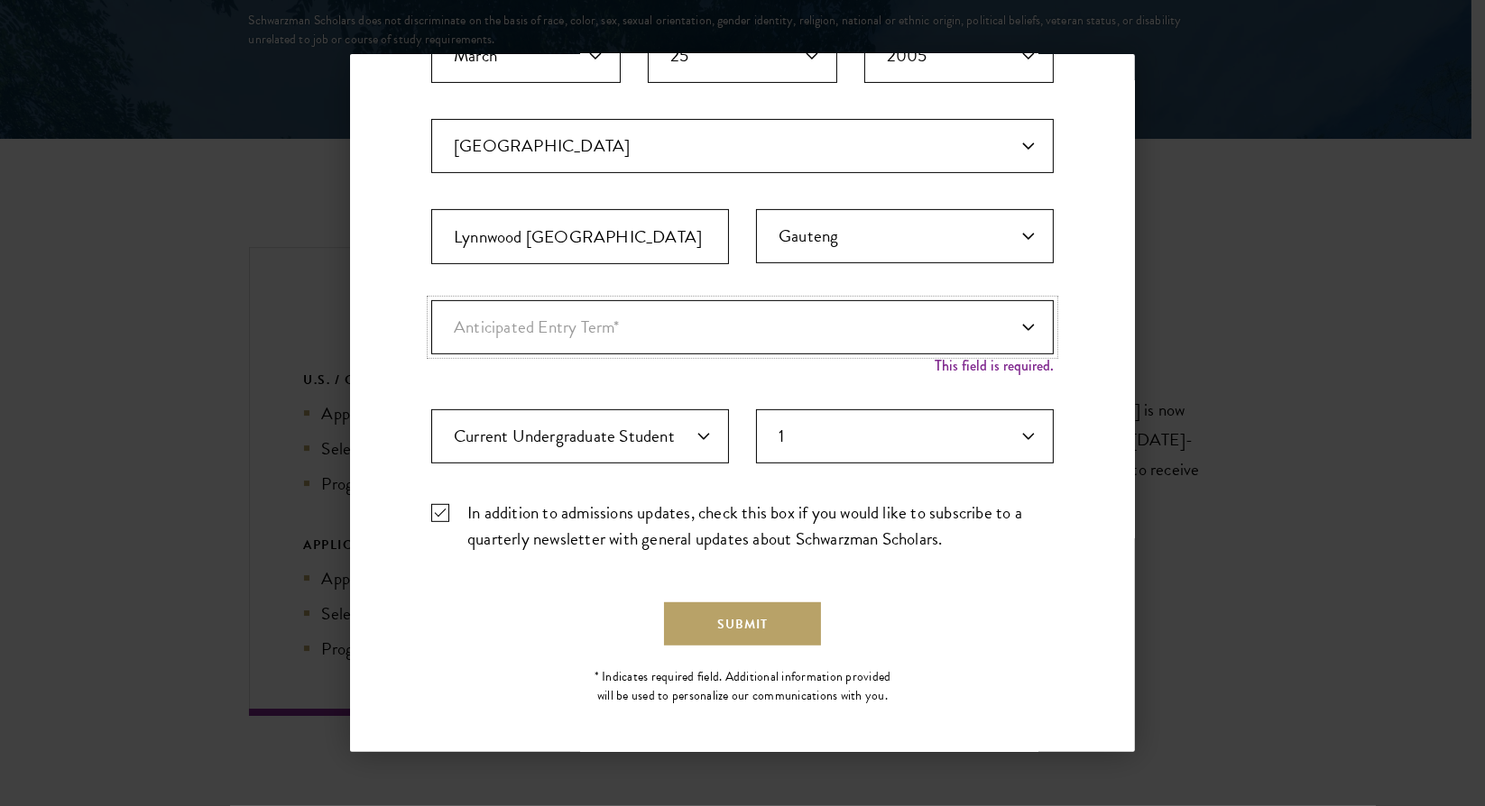
click at [832, 325] on select "Anticipated Entry Term* Just Exploring" at bounding box center [742, 327] width 622 height 54
click at [1014, 323] on select "Anticipated Entry Term* Just Exploring" at bounding box center [742, 327] width 622 height 54
click at [661, 324] on select "Anticipated Entry Term* Just Exploring" at bounding box center [742, 327] width 622 height 54
click at [682, 335] on select "Anticipated Entry Term* Just Exploring" at bounding box center [742, 327] width 622 height 54
click at [1077, 286] on div "Stay Connected Please select what best describes you: Prospective Applicant Uni…" at bounding box center [742, 196] width 785 height 1043
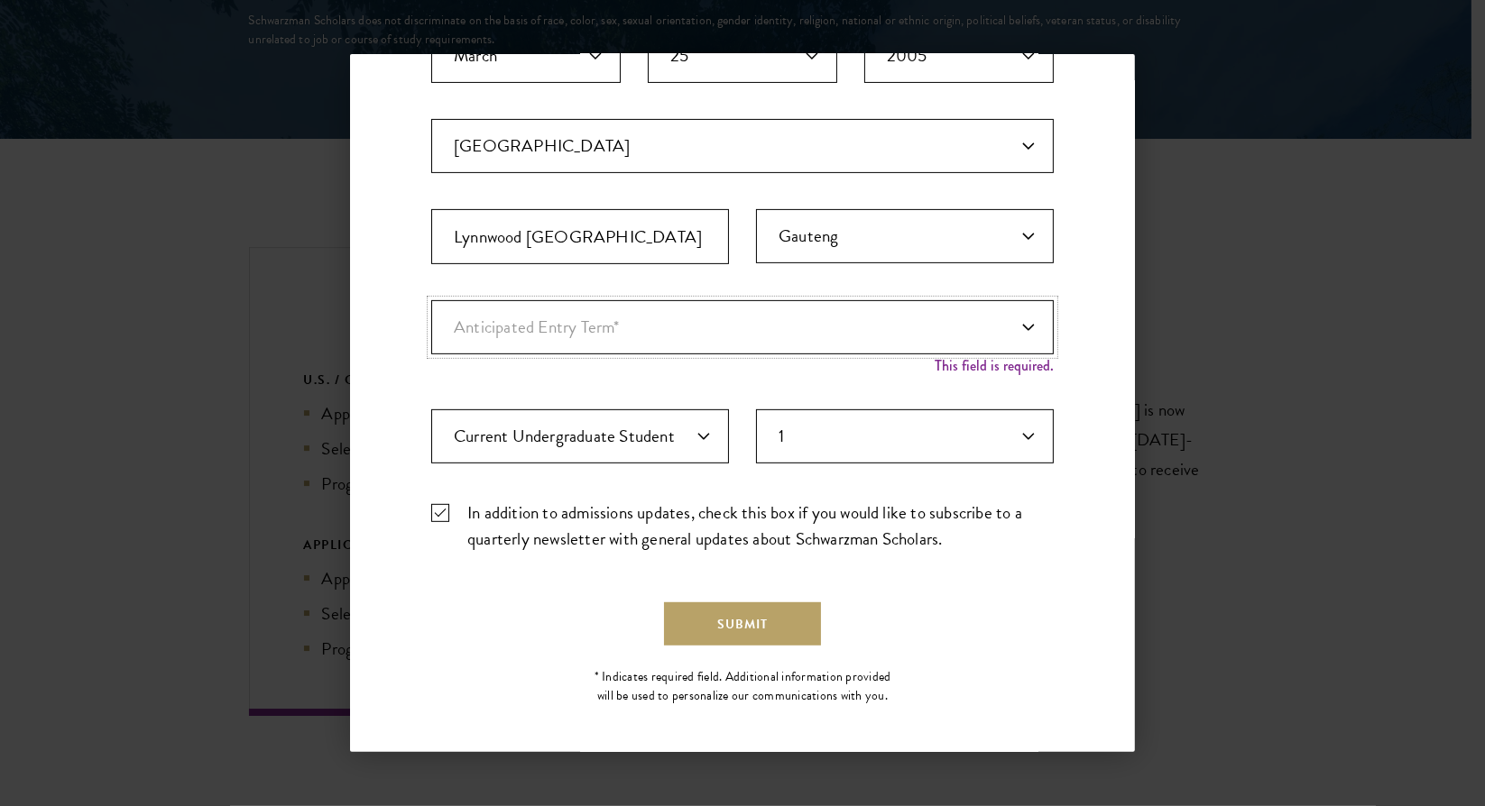
click at [1008, 319] on select "Anticipated Entry Term* Just Exploring" at bounding box center [742, 327] width 622 height 54
select select "a6790467-ebe7-4045-a56a-66c1cae98076"
click at [431, 314] on select "Anticipated Entry Term* Just Exploring" at bounding box center [742, 327] width 622 height 54
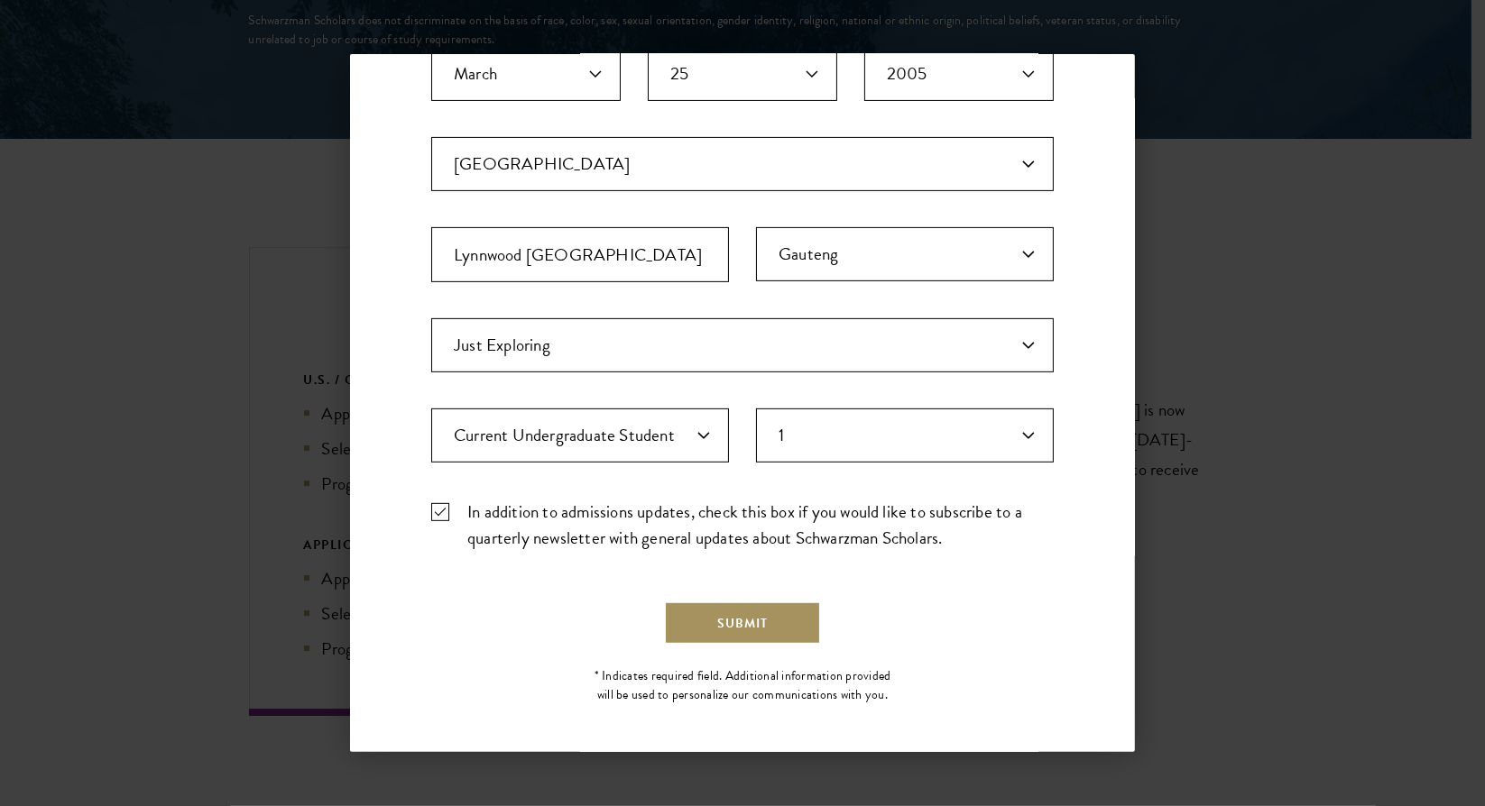
click at [738, 618] on button "Submit" at bounding box center [742, 623] width 157 height 43
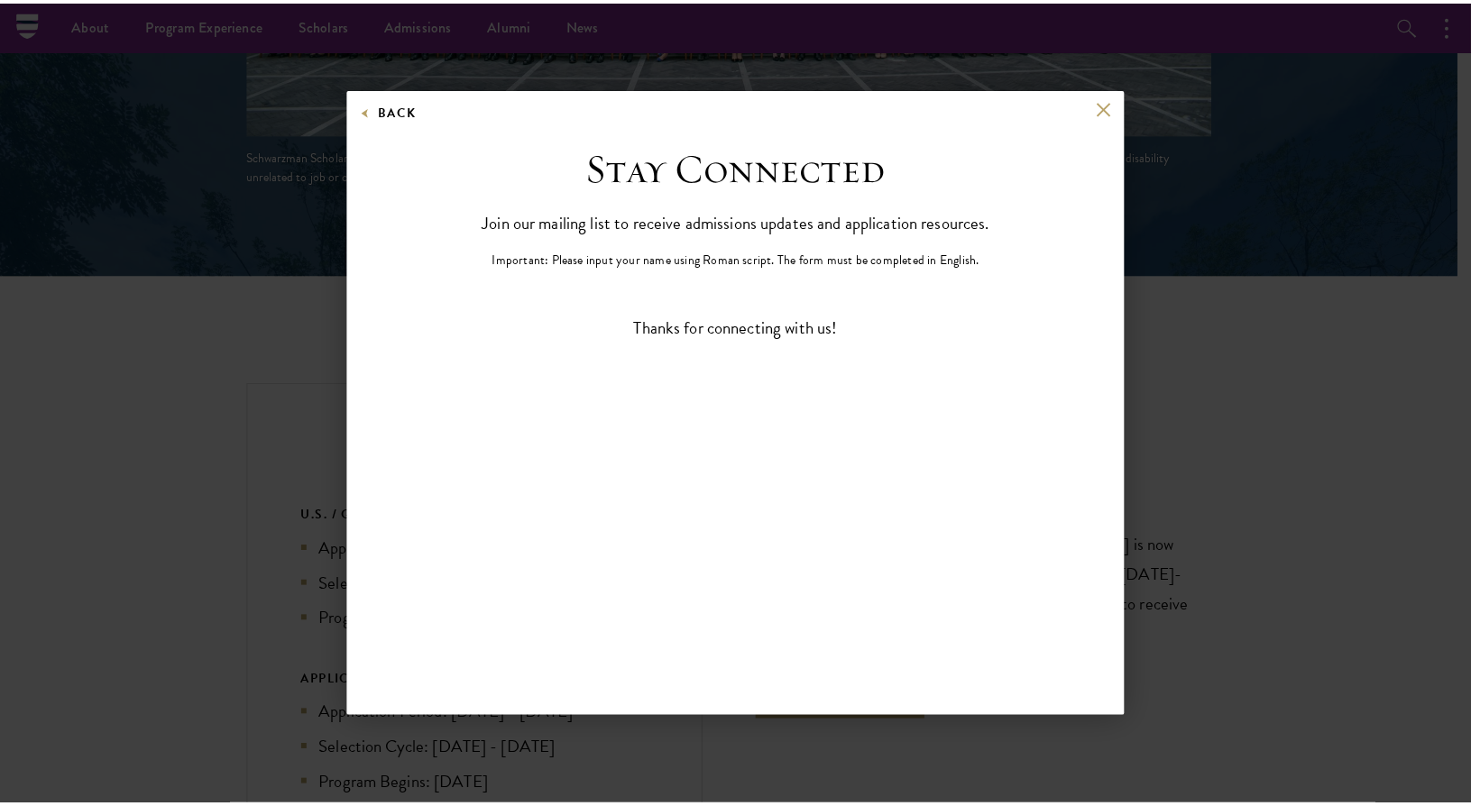
scroll to position [0, 0]
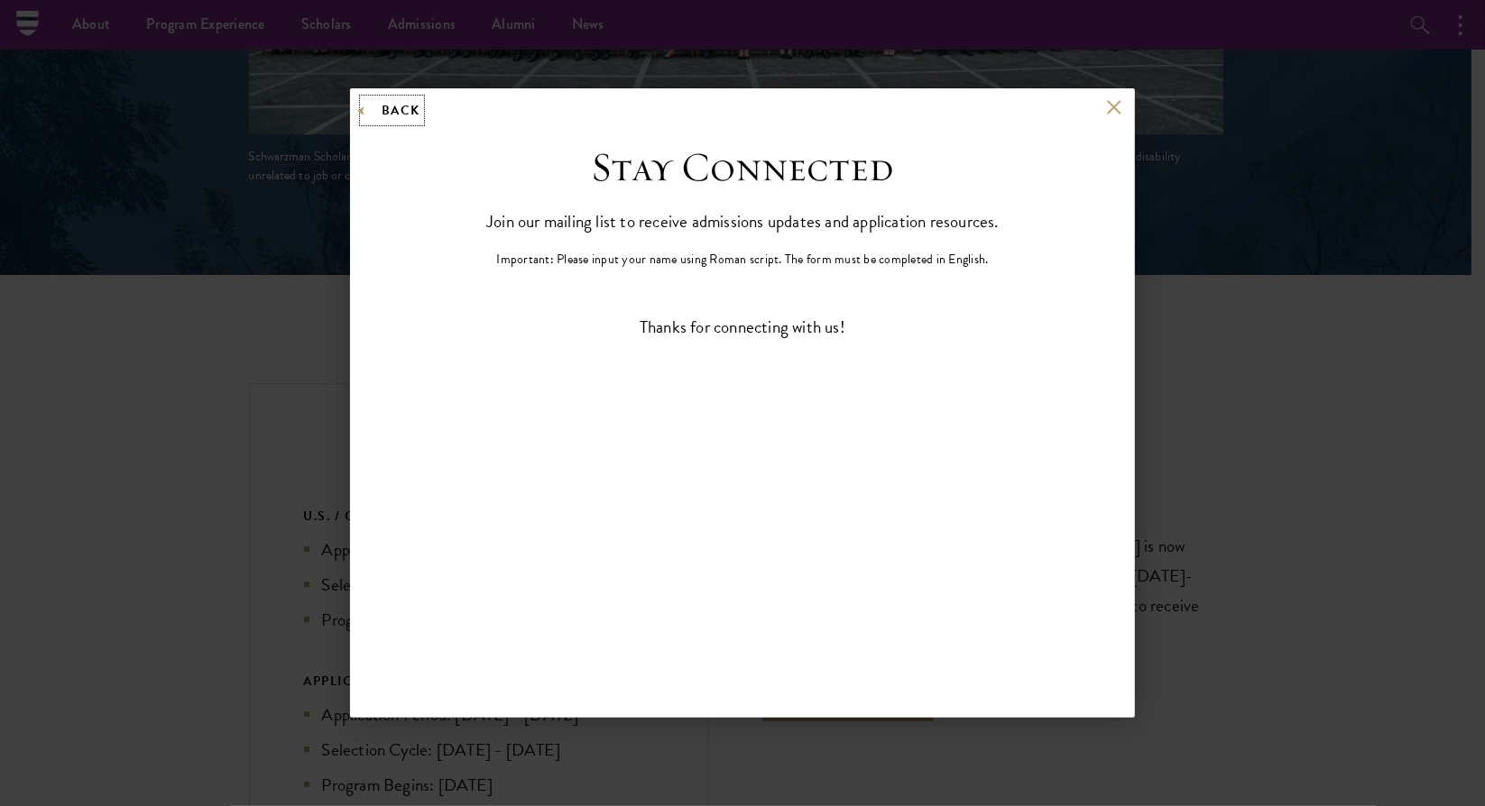
click at [369, 110] on button "Back" at bounding box center [391, 110] width 57 height 23
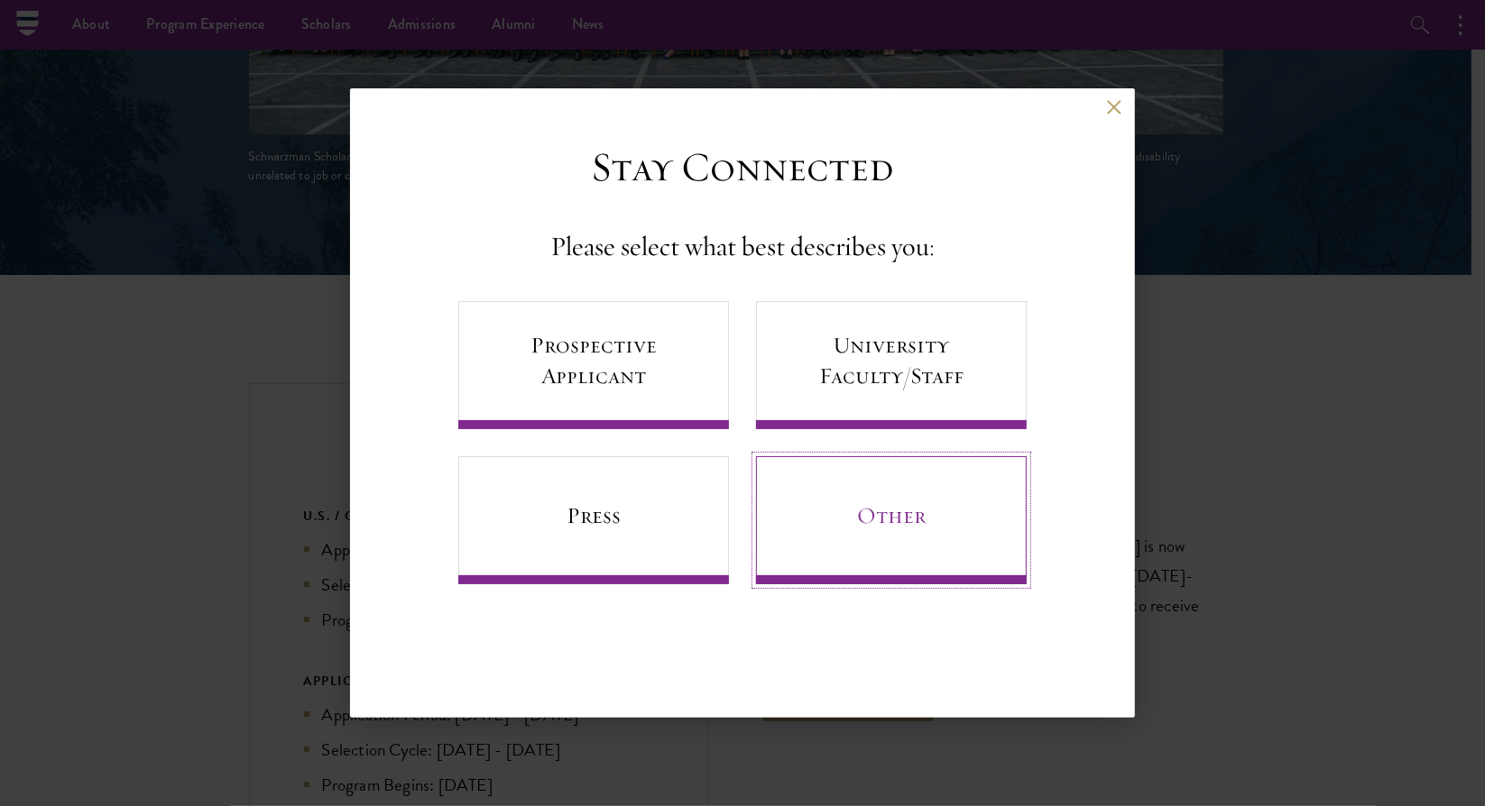
click at [902, 525] on link "Other" at bounding box center [891, 520] width 271 height 128
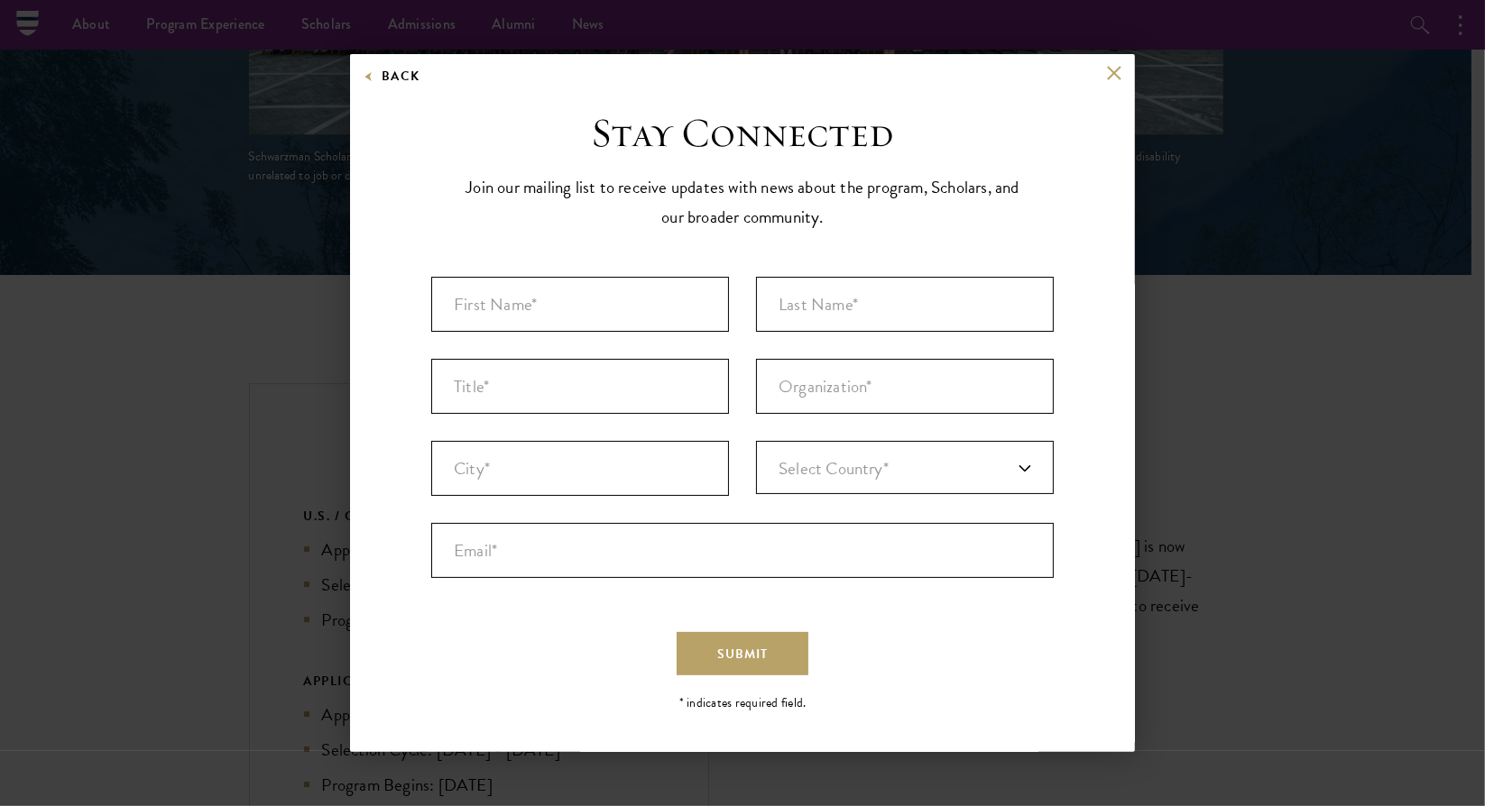
click at [1121, 80] on div "Back" at bounding box center [742, 86] width 785 height 43
click at [1108, 70] on button at bounding box center [1113, 72] width 15 height 15
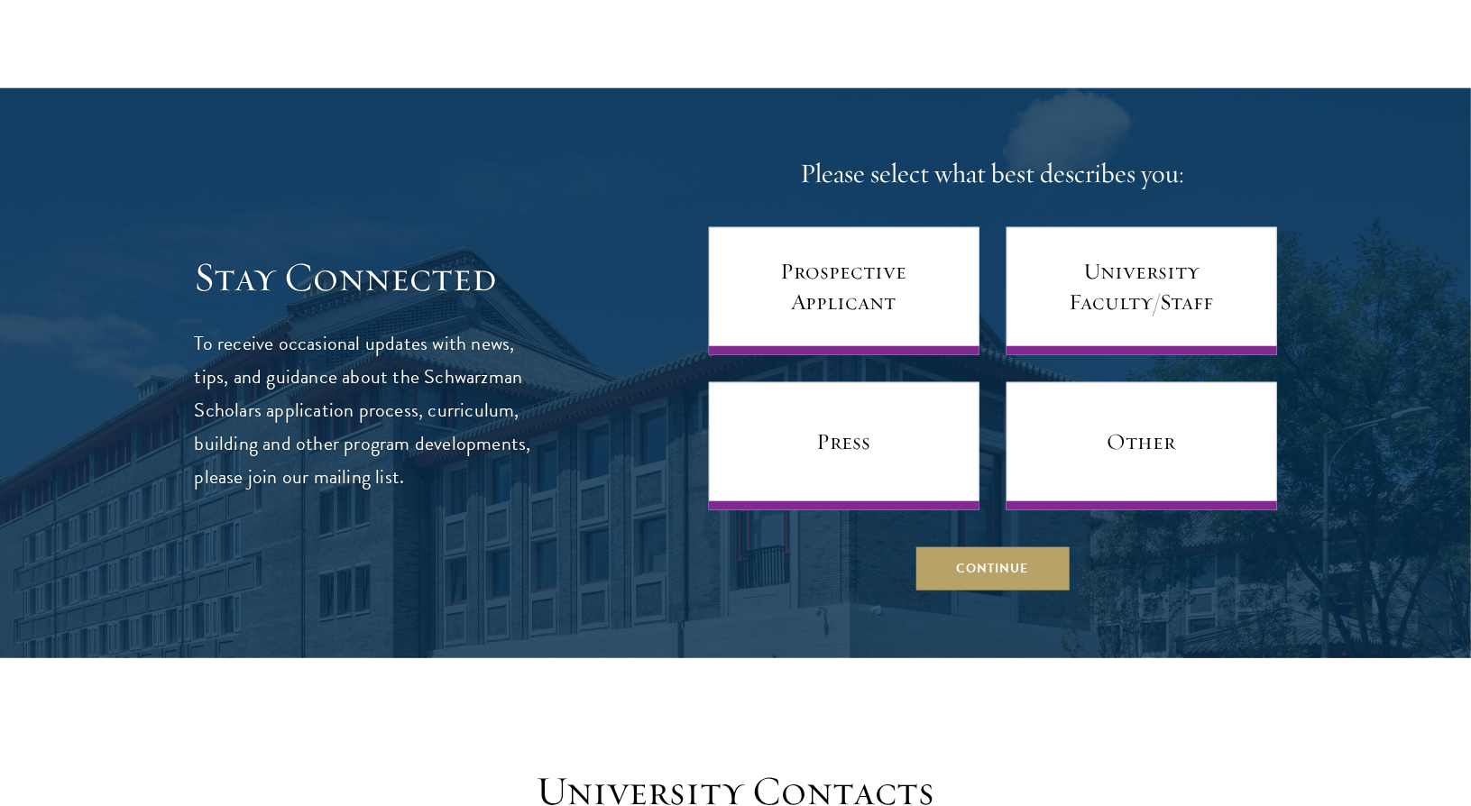
scroll to position [7530, 0]
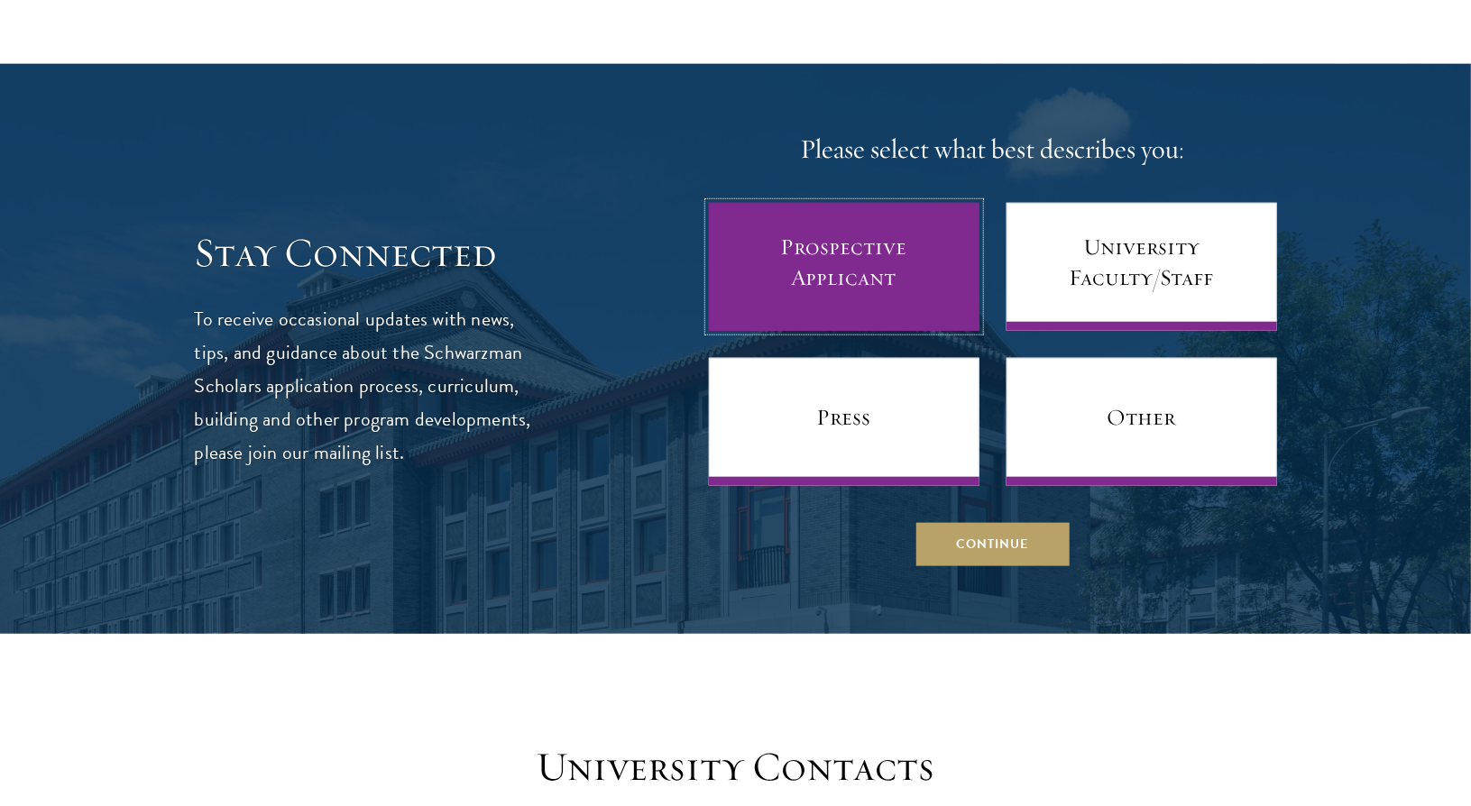
click at [863, 255] on link "Prospective Applicant" at bounding box center [844, 267] width 271 height 128
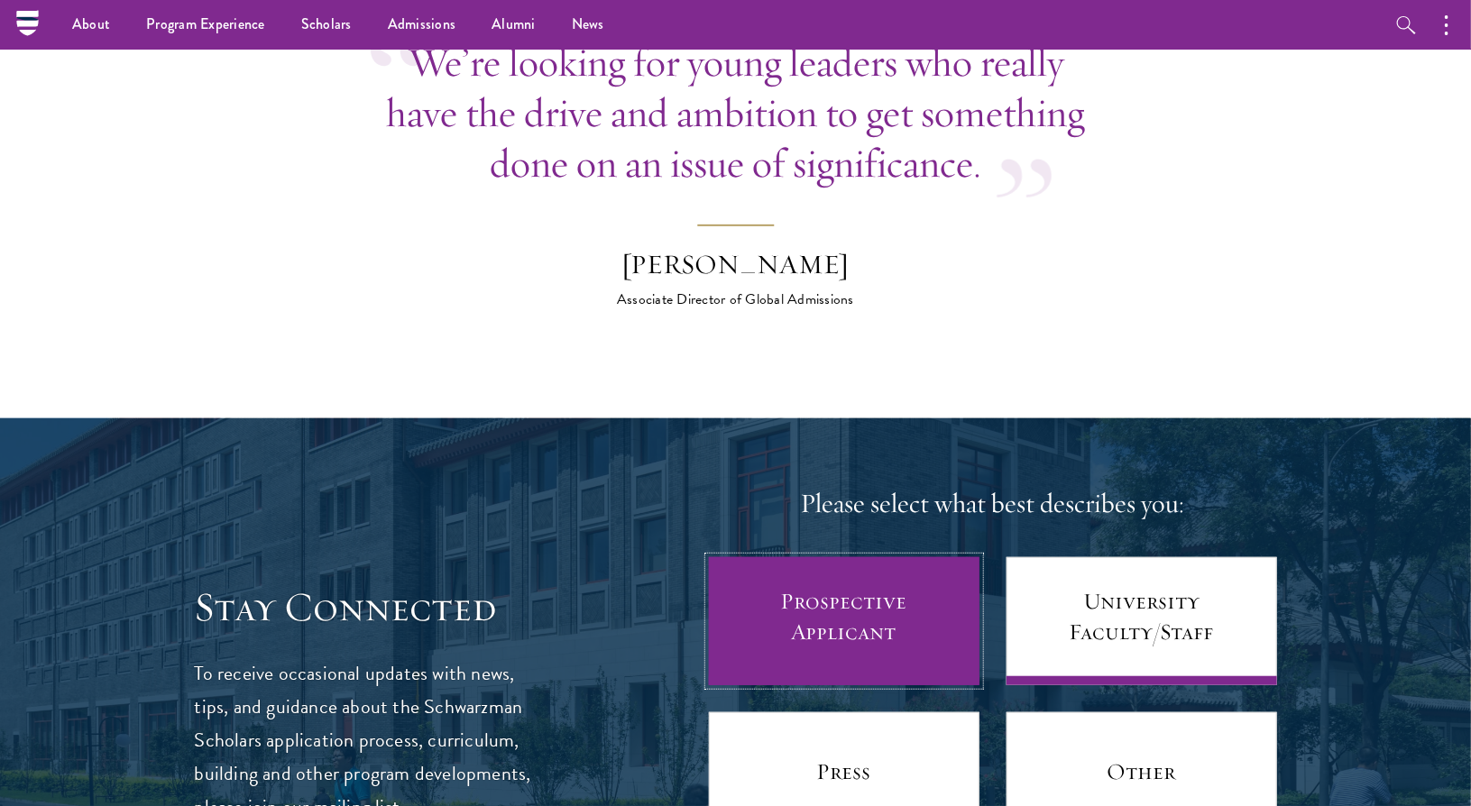
scroll to position [7143, 0]
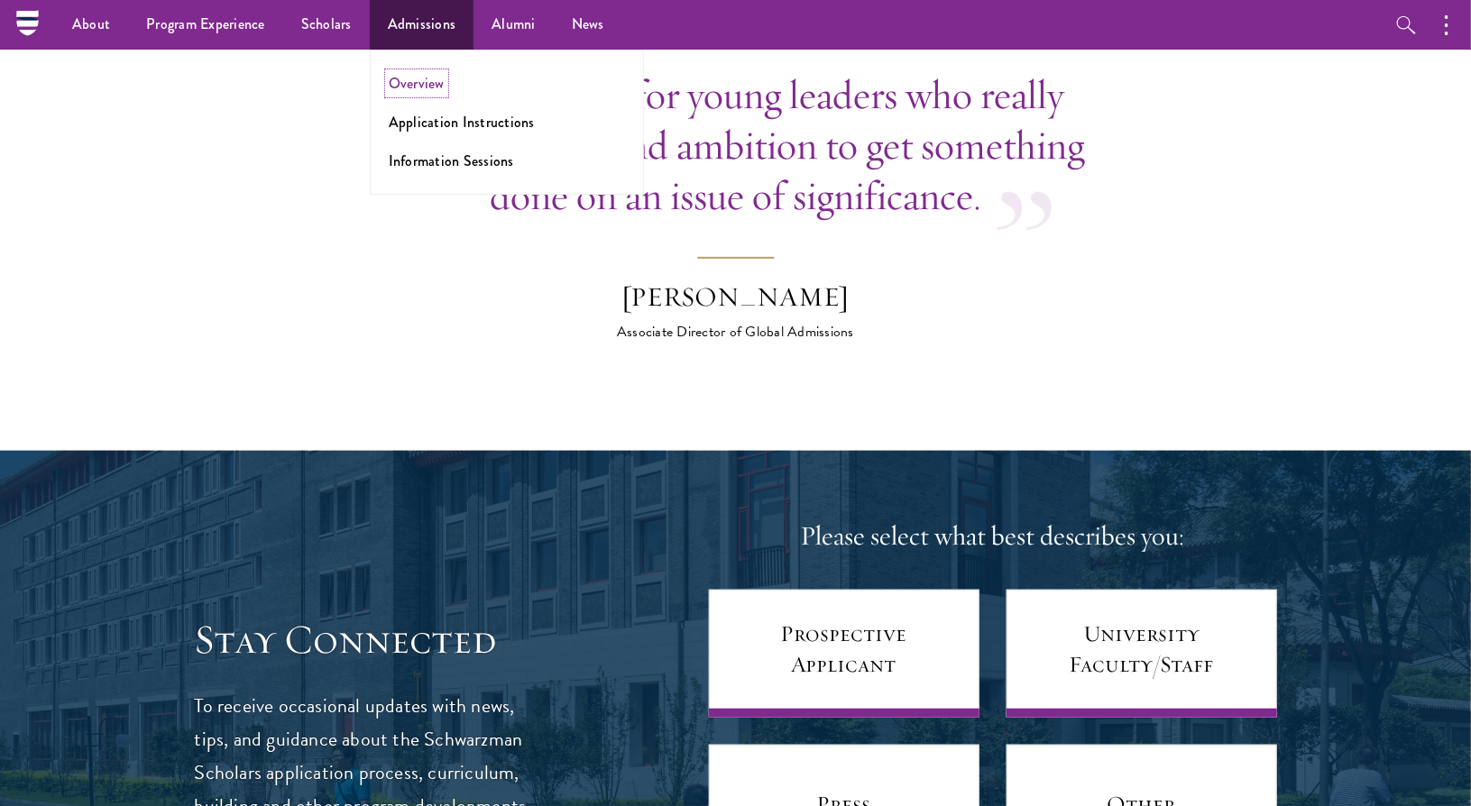
click at [420, 84] on link "Overview" at bounding box center [417, 83] width 56 height 21
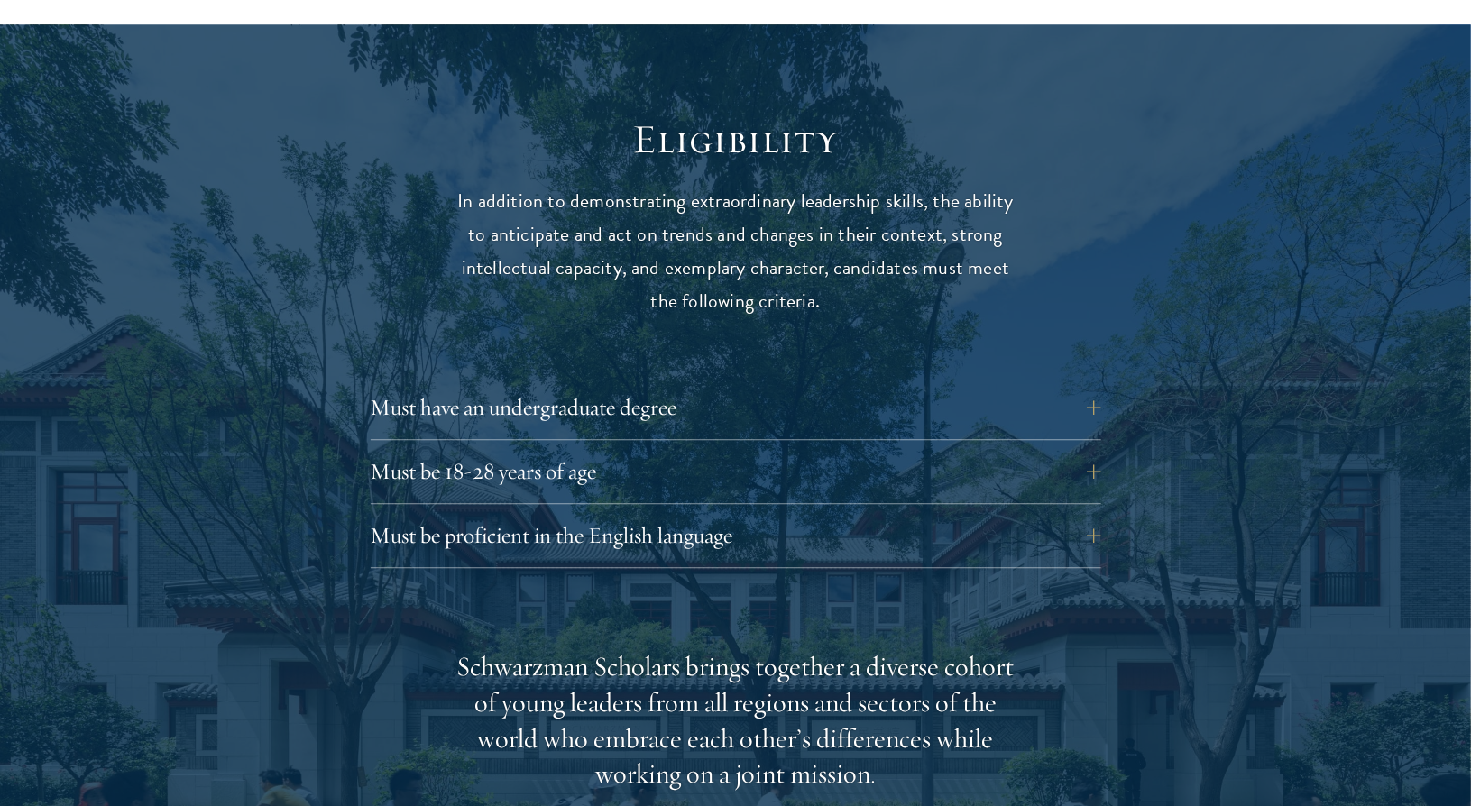
scroll to position [2345, 0]
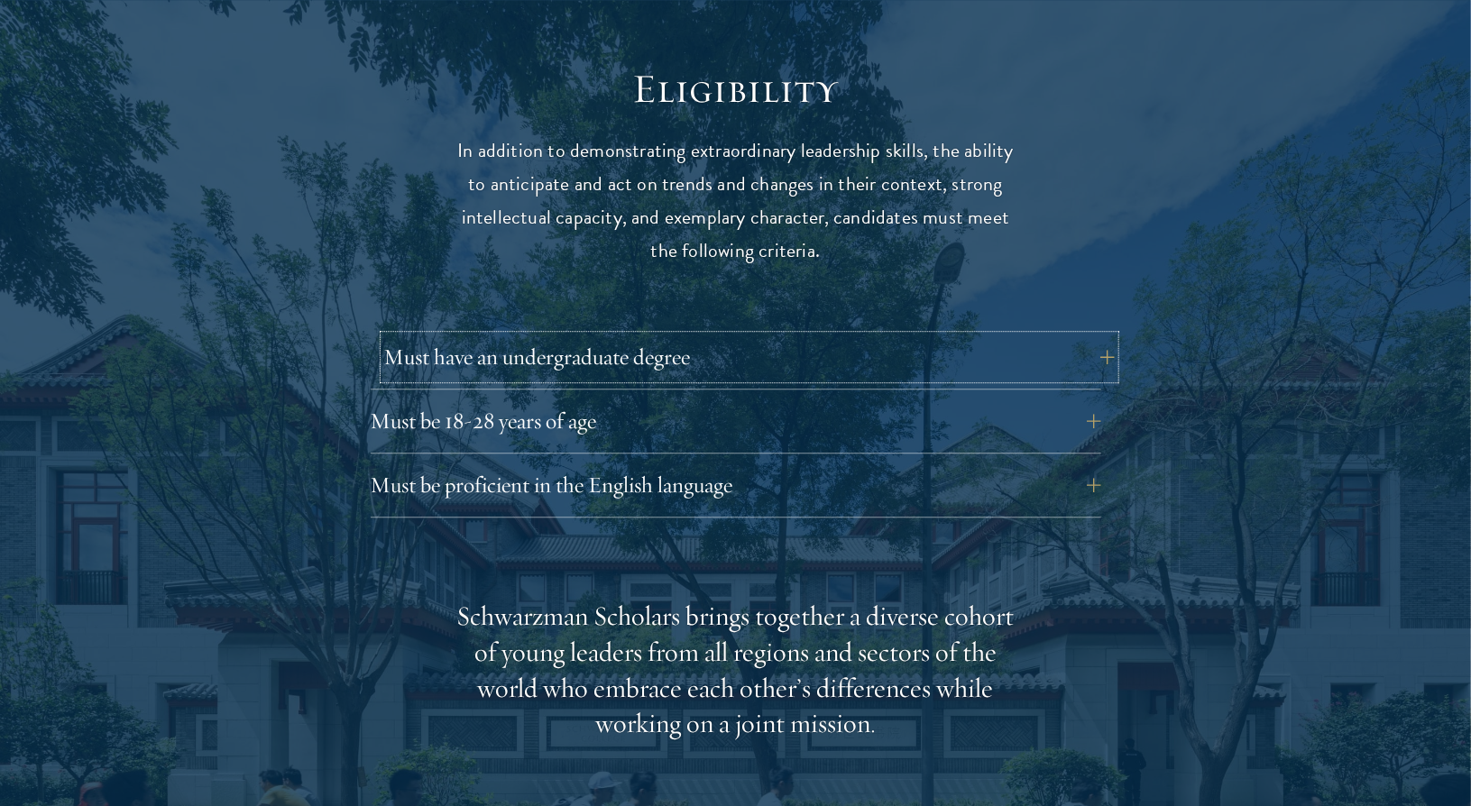
click at [610, 336] on button "Must have an undergraduate degree" at bounding box center [749, 357] width 731 height 43
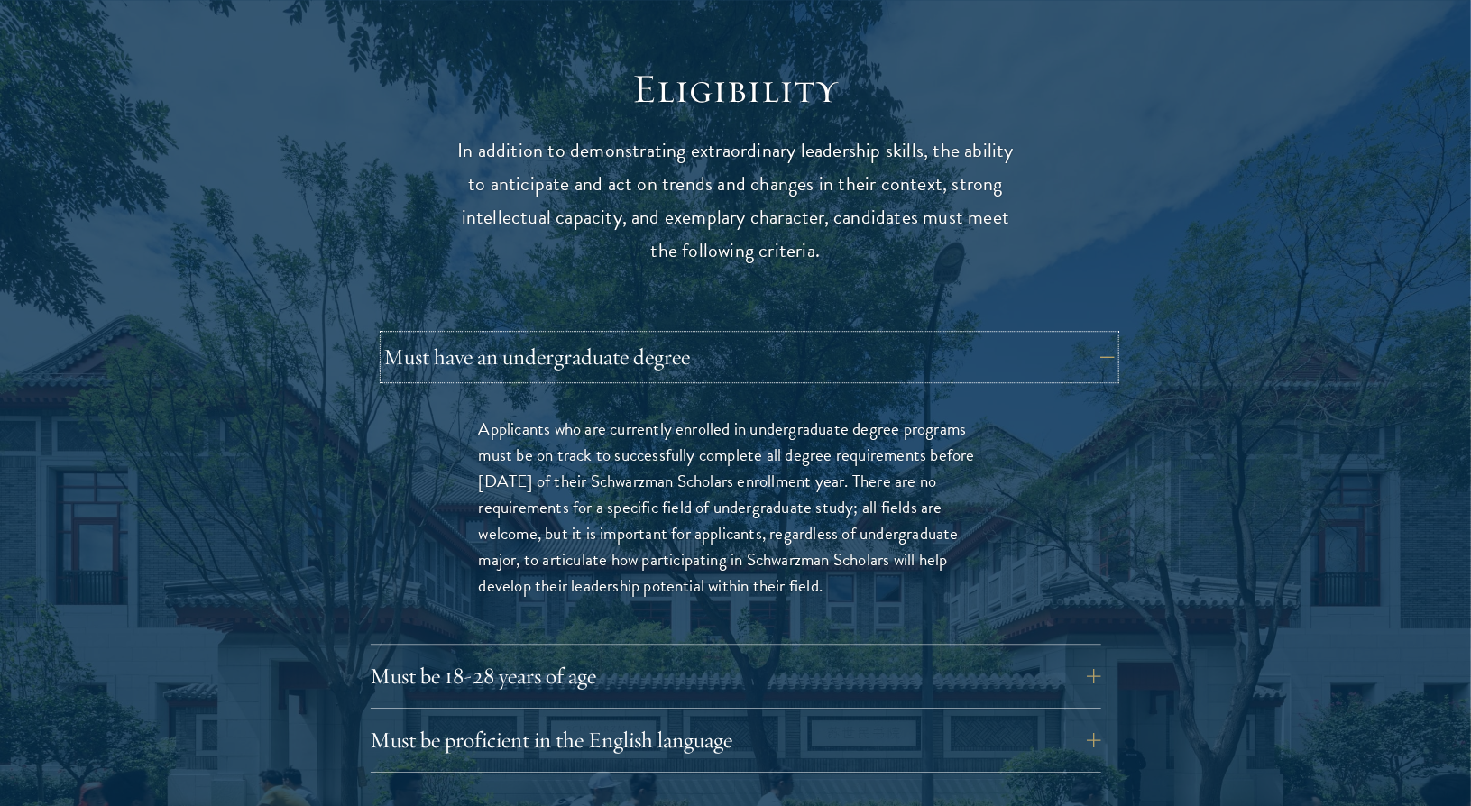
click at [610, 336] on button "Must have an undergraduate degree" at bounding box center [749, 357] width 731 height 43
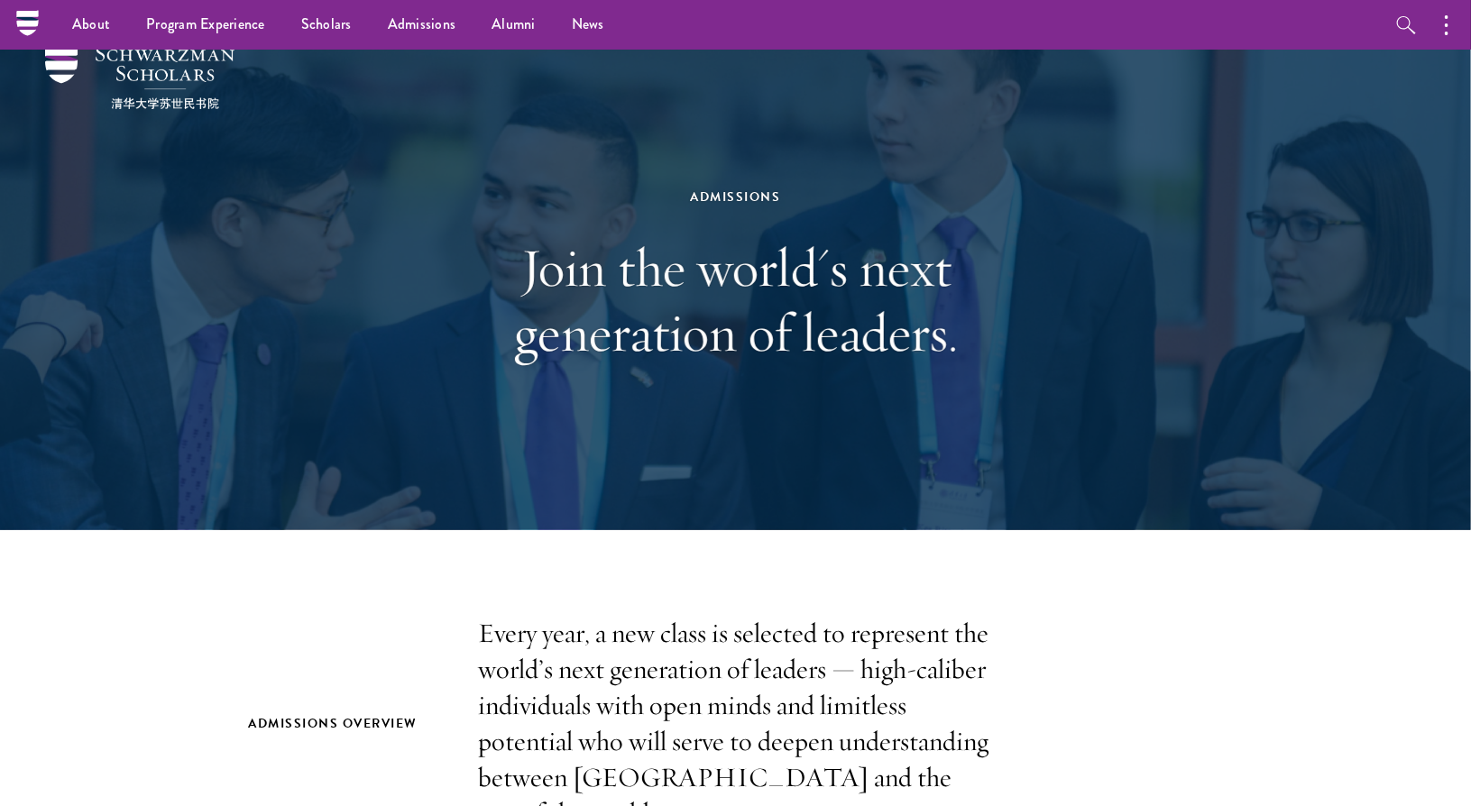
scroll to position [0, 0]
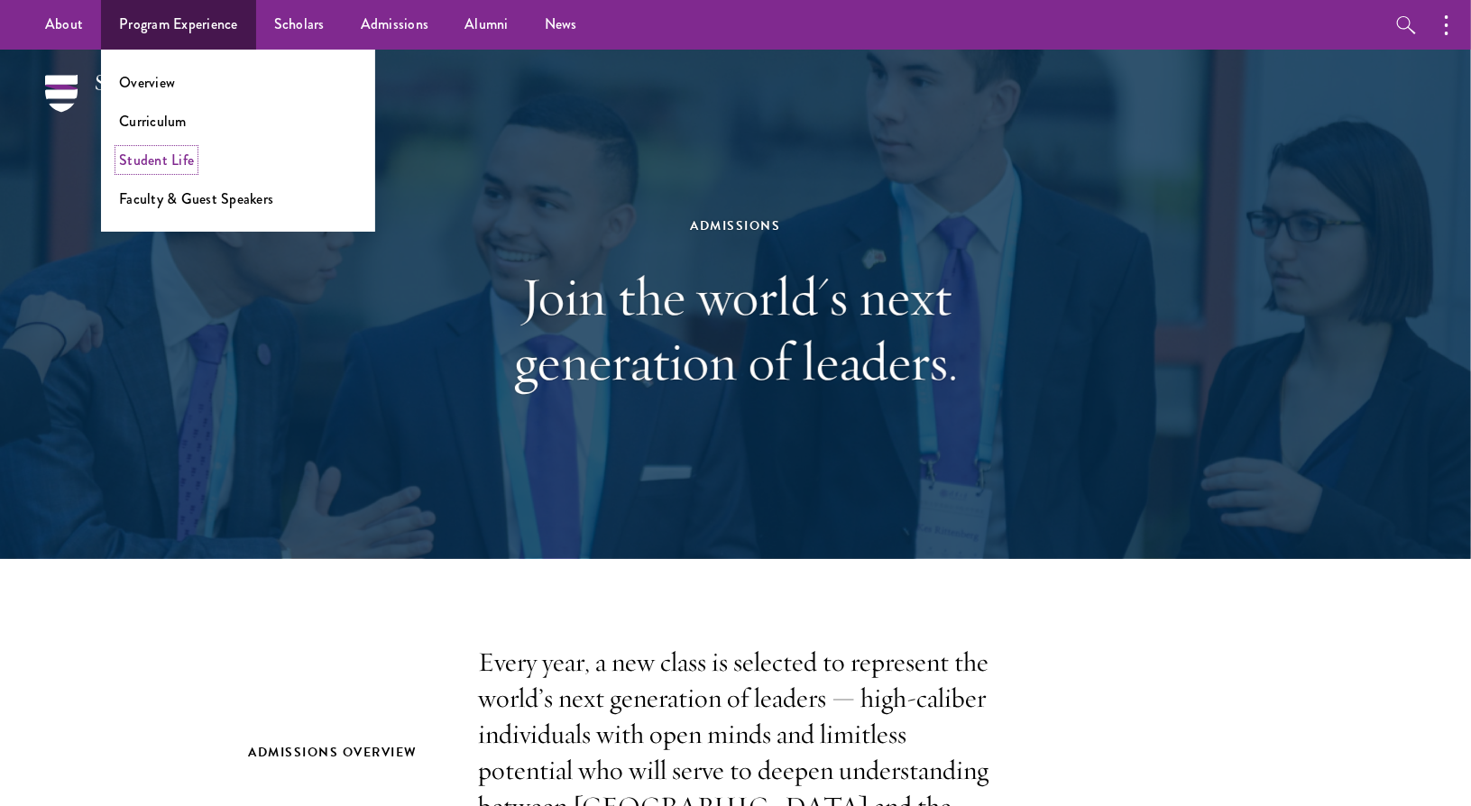
click at [178, 164] on link "Student Life" at bounding box center [156, 160] width 75 height 21
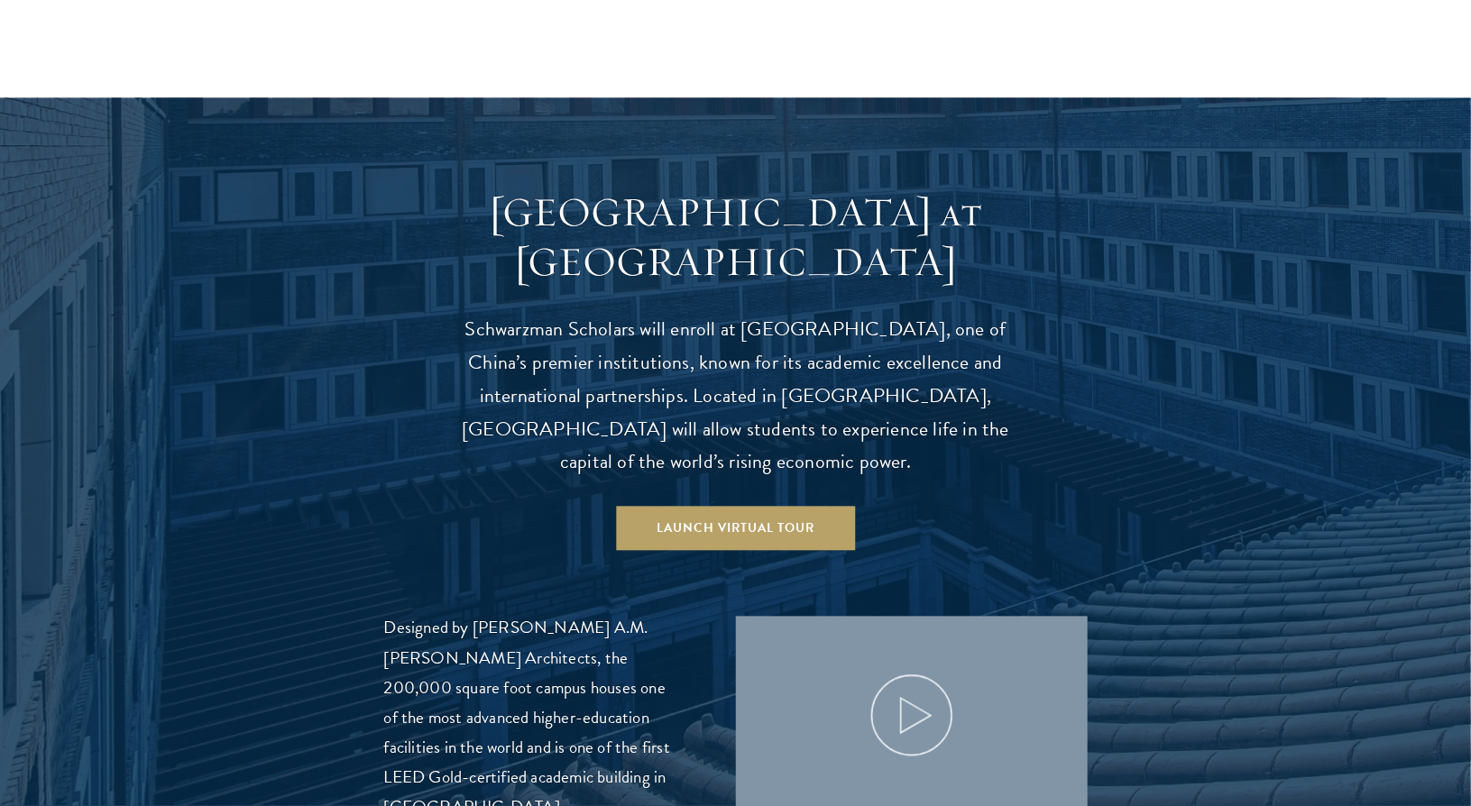
scroll to position [1623, 0]
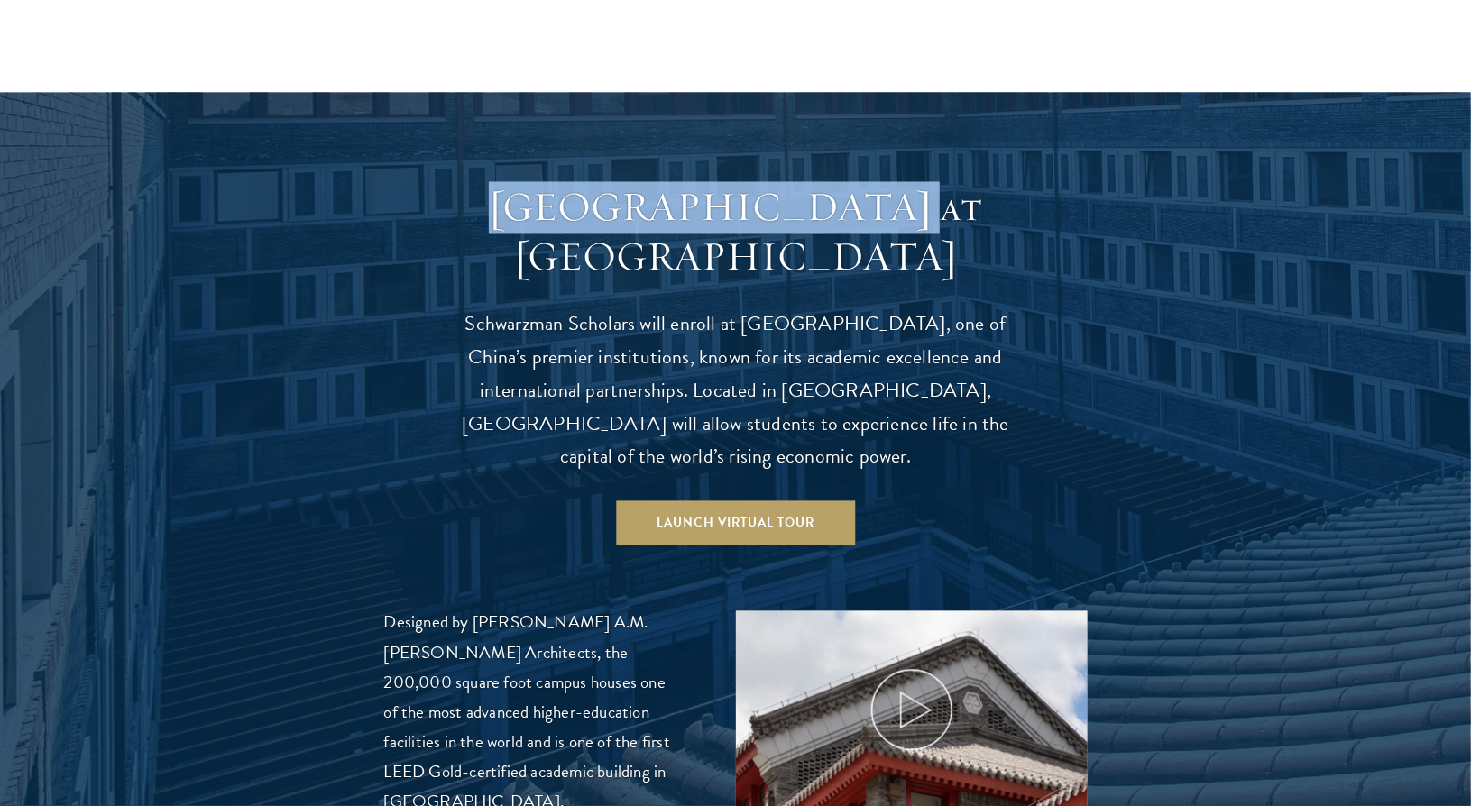
drag, startPoint x: 517, startPoint y: 168, endPoint x: 909, endPoint y: 179, distance: 392.5
click at [909, 183] on h3 "Schwarzman College at Tsinghua University" at bounding box center [735, 233] width 559 height 101
